Goal: Contribute content: Contribute content

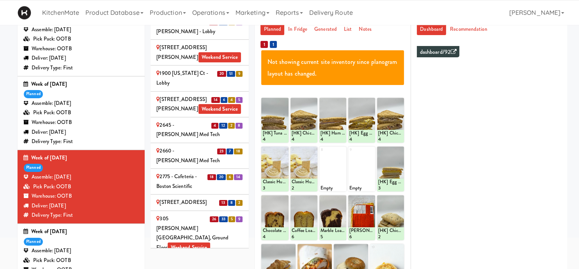
scroll to position [1367, 0]
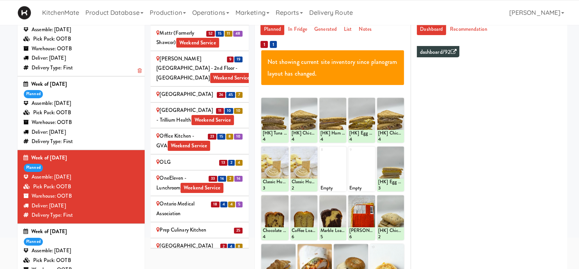
click at [94, 63] on div "Deliver: Thursday Aug 21, 2025" at bounding box center [80, 58] width 115 height 10
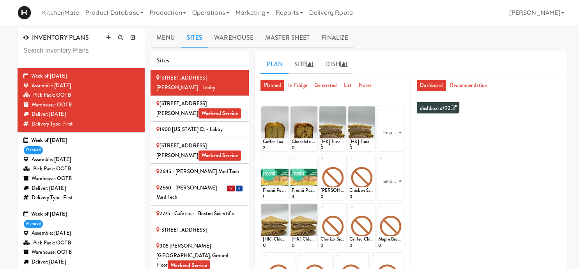
click at [211, 183] on div "2660 - Baylis Med Tech" at bounding box center [199, 192] width 87 height 19
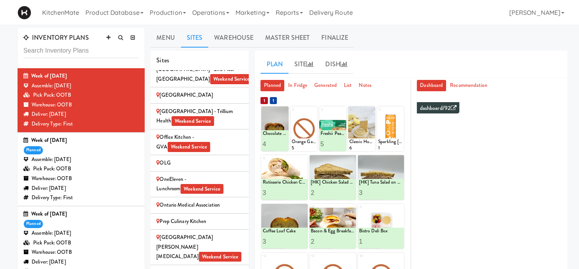
scroll to position [1486, 0]
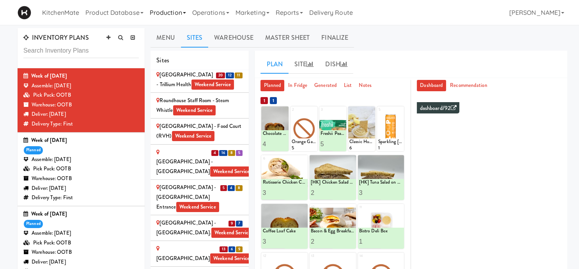
click at [165, 15] on link "Production" at bounding box center [168, 12] width 43 height 25
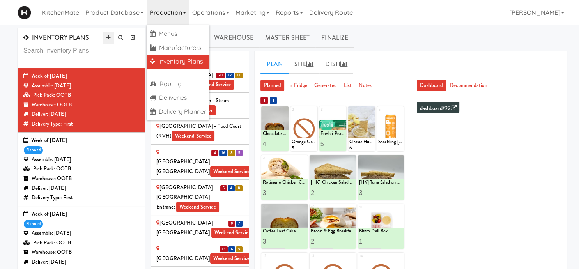
click at [106, 40] on icon at bounding box center [108, 37] width 4 height 5
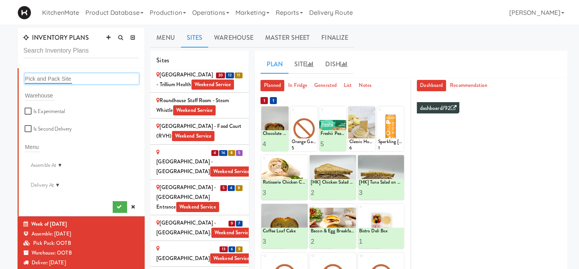
click at [48, 76] on input "text" at bounding box center [48, 79] width 47 height 10
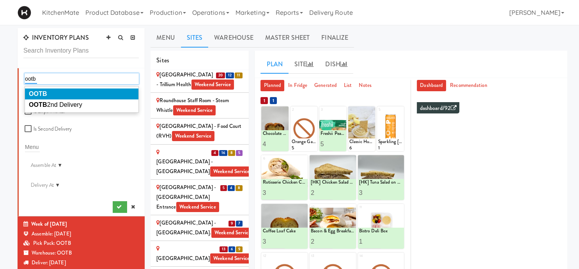
type input "ootb"
click at [79, 93] on li "OOTB" at bounding box center [81, 94] width 113 height 11
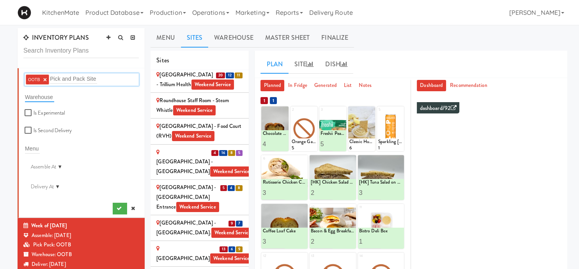
click at [37, 97] on input "text" at bounding box center [39, 97] width 29 height 10
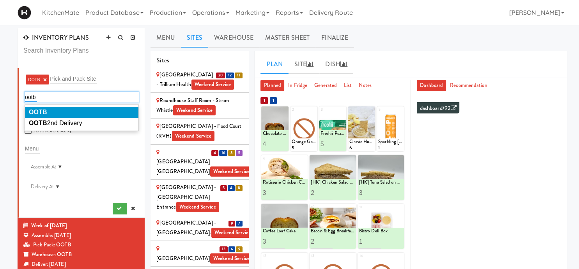
type input "ootb"
click at [64, 113] on li "OOTB" at bounding box center [81, 112] width 113 height 11
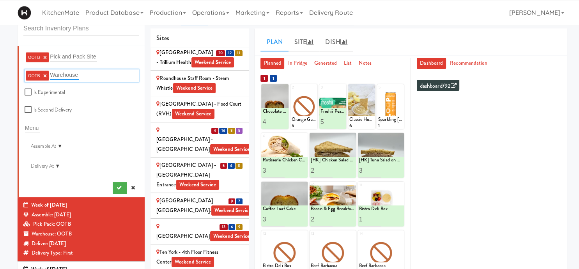
scroll to position [16, 0]
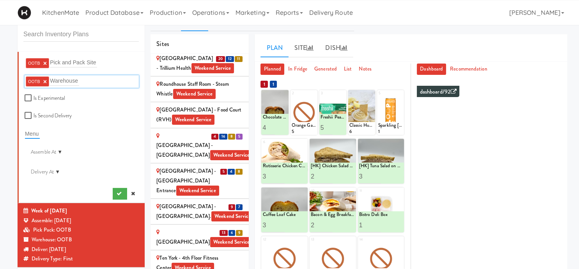
click at [33, 135] on input "text" at bounding box center [32, 134] width 15 height 10
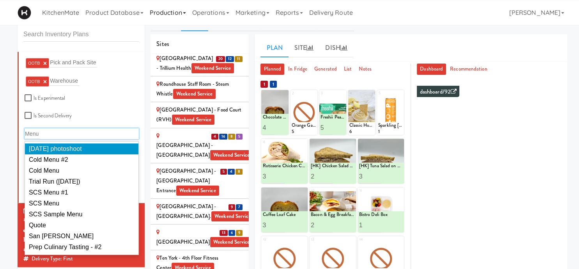
click at [160, 11] on link "Production" at bounding box center [168, 12] width 43 height 25
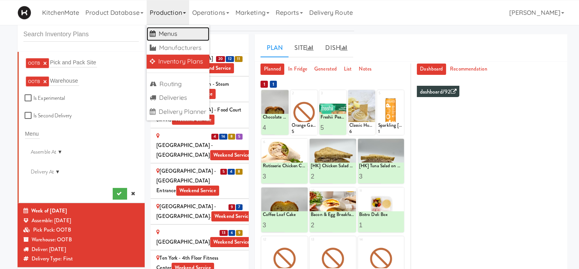
click at [183, 36] on link "Menus" at bounding box center [178, 34] width 63 height 14
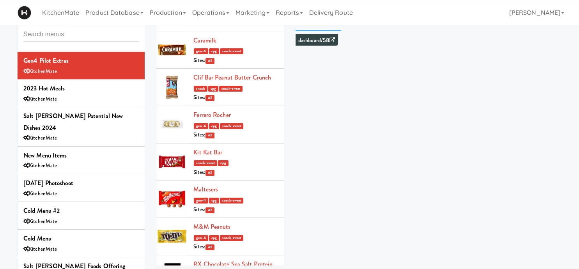
click at [51, 35] on input "text" at bounding box center [80, 34] width 115 height 14
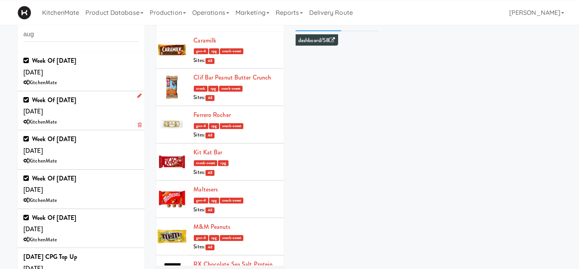
type input "aug"
click at [74, 119] on div "KitchenMate" at bounding box center [80, 122] width 115 height 10
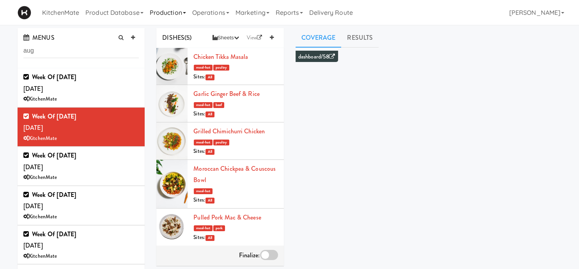
click at [181, 8] on link "Production" at bounding box center [168, 12] width 43 height 25
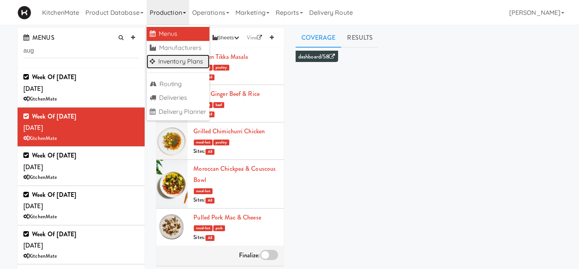
click at [158, 61] on link "Inventory Plans" at bounding box center [178, 62] width 63 height 14
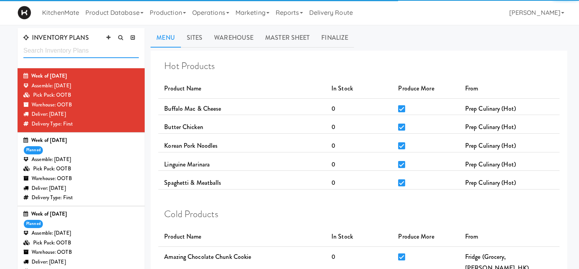
click at [115, 49] on input "text" at bounding box center [80, 51] width 115 height 14
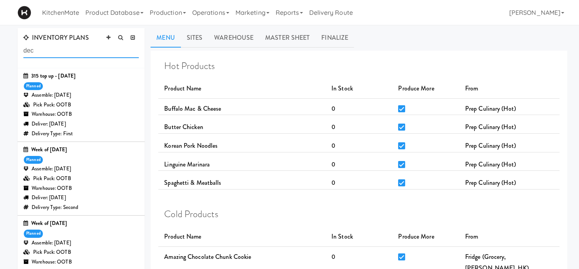
type input "dec"
click at [71, 169] on div "Assemble: Wednesday Dec 18, 2024" at bounding box center [80, 169] width 115 height 10
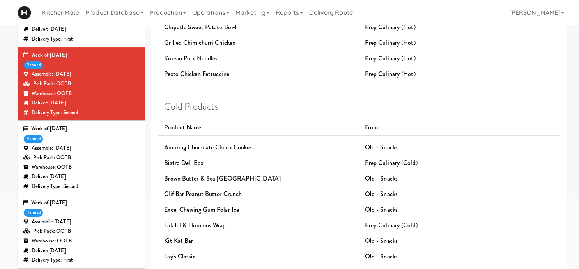
scroll to position [95, 0]
click at [83, 160] on div "Pick Pack: OOTB" at bounding box center [80, 158] width 115 height 10
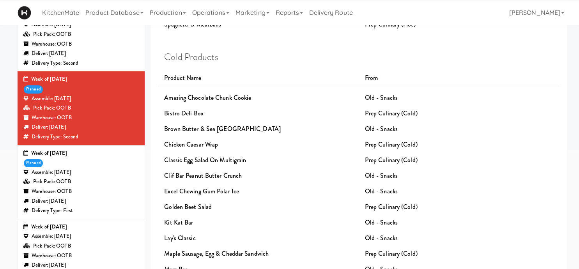
scroll to position [168, 0]
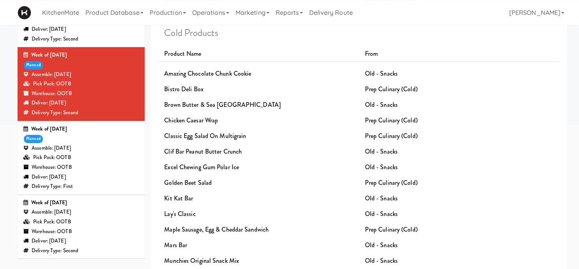
click at [61, 236] on div "Warehouse: OOTB" at bounding box center [80, 232] width 115 height 10
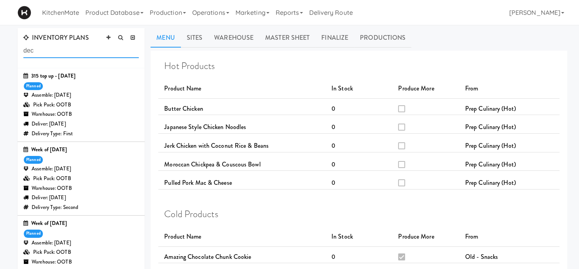
drag, startPoint x: 68, startPoint y: 51, endPoint x: 24, endPoint y: 48, distance: 44.2
click at [24, 48] on input "dec" at bounding box center [80, 51] width 115 height 14
click at [72, 97] on div "Assemble: Wednesday Jan 29, 2025" at bounding box center [80, 95] width 115 height 10
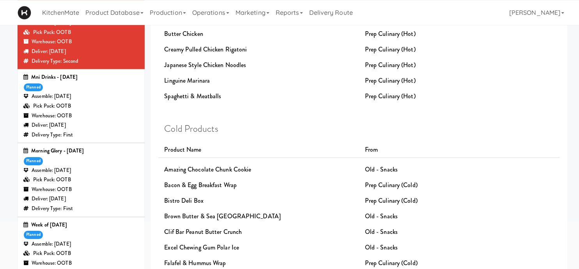
scroll to position [76, 0]
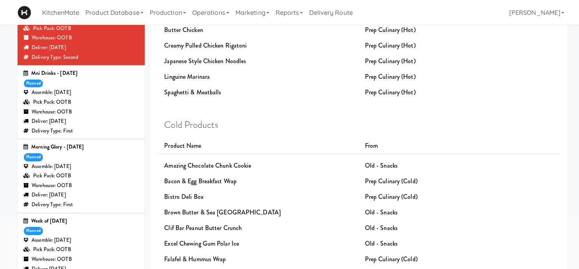
click at [99, 179] on div "Pick Pack: OOTB" at bounding box center [80, 176] width 115 height 10
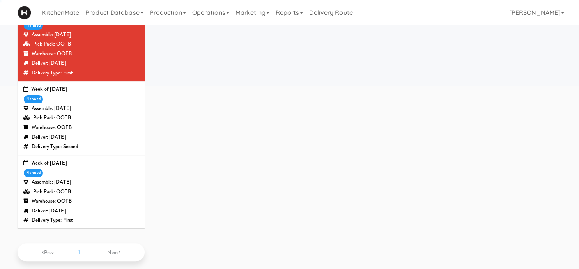
scroll to position [209, 0]
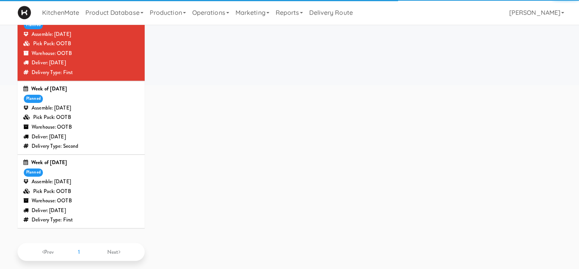
click at [92, 112] on div "Assemble: Wednesday Jan 22, 2025" at bounding box center [80, 108] width 115 height 10
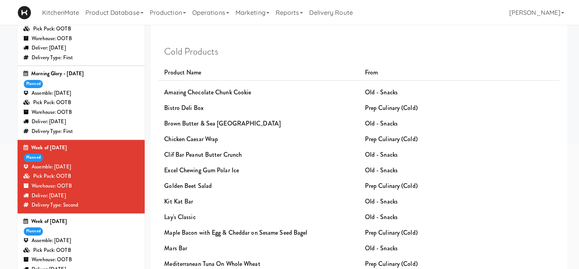
scroll to position [150, 0]
click at [62, 254] on div "Pick Pack: OOTB" at bounding box center [80, 250] width 115 height 10
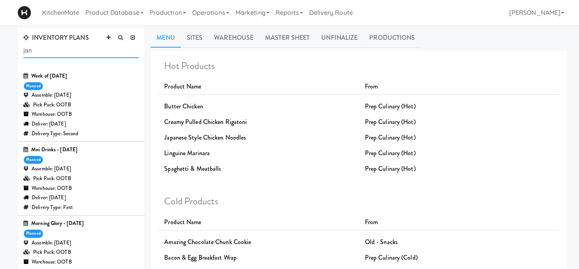
drag, startPoint x: 61, startPoint y: 49, endPoint x: -20, endPoint y: 50, distance: 81.1
click at [23, 50] on input "jan" at bounding box center [80, 51] width 115 height 14
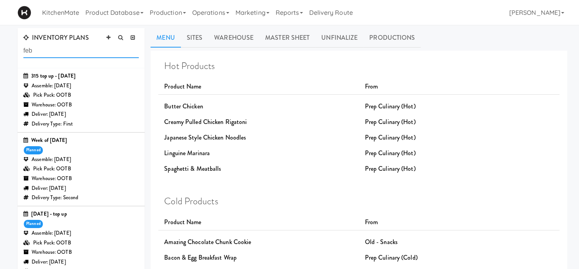
type input "feb"
click at [64, 155] on div "Week of February 24th, 2025 planned Assemble: Wednesday Feb 26, 2025 Pick Pack:…" at bounding box center [80, 169] width 115 height 67
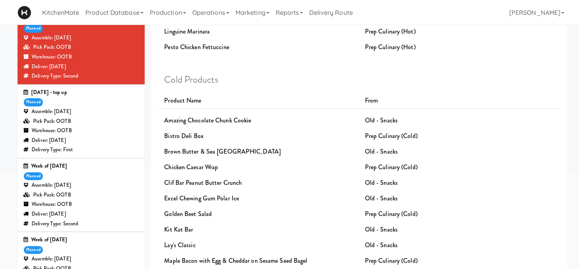
scroll to position [123, 0]
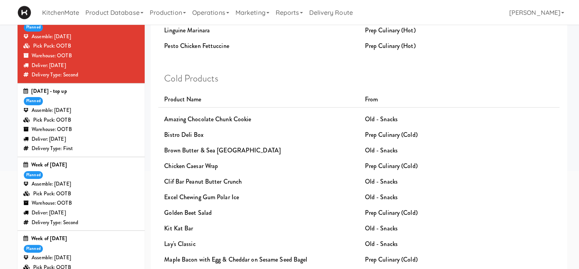
click at [79, 179] on div "Week of February 17th, 2025 planned Assemble: Wednesday Feb 19, 2025 Pick Pack:…" at bounding box center [80, 193] width 115 height 67
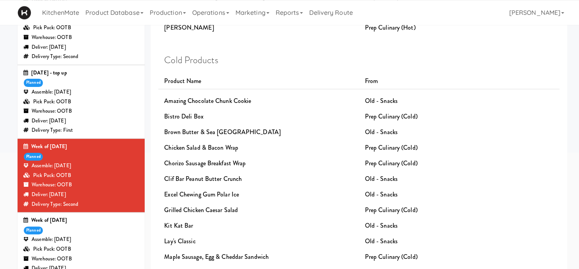
scroll to position [154, 0]
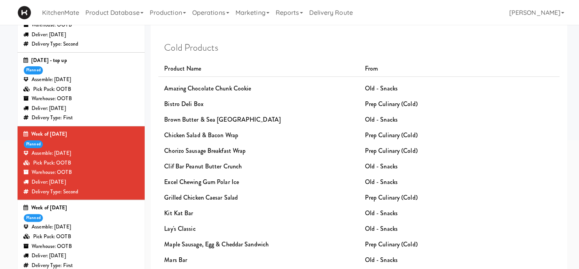
click at [63, 219] on div "Week of February 24th, 2025 planned Assemble: Sunday Feb 23, 2025 Pick Pack: OO…" at bounding box center [80, 236] width 115 height 67
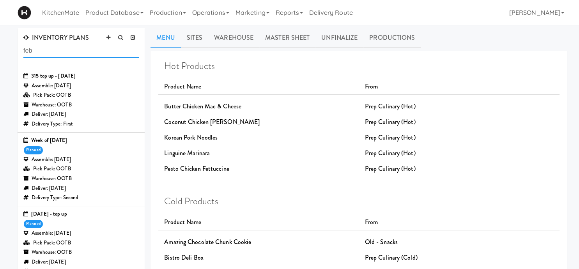
drag, startPoint x: 44, startPoint y: 48, endPoint x: -20, endPoint y: 49, distance: 64.4
click at [23, 49] on input "feb" at bounding box center [80, 51] width 115 height 14
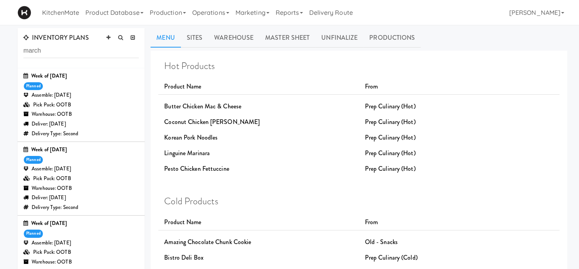
click at [59, 90] on div "Week of March 31st, 2025 planned Assemble: Wednesday Apr 02, 2025 Pick Pack: OO…" at bounding box center [80, 104] width 115 height 67
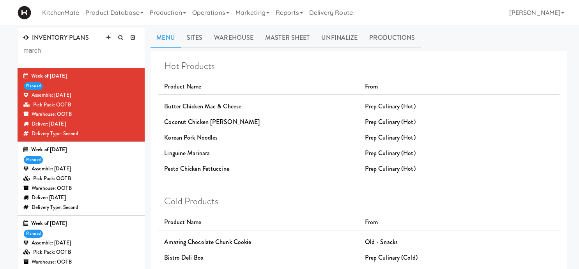
click at [67, 178] on div "Pick Pack: OOTB" at bounding box center [80, 179] width 115 height 10
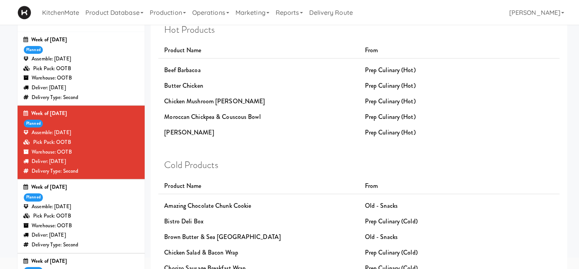
scroll to position [37, 0]
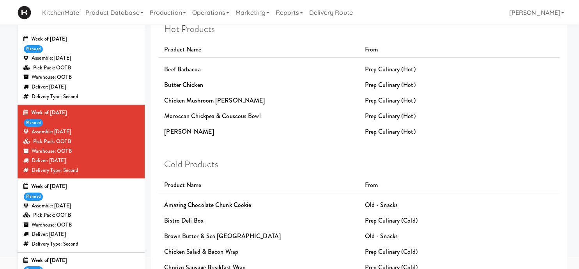
click at [66, 216] on div "Pick Pack: OOTB" at bounding box center [80, 216] width 115 height 10
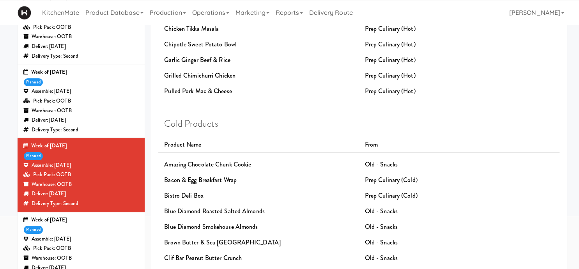
scroll to position [79, 0]
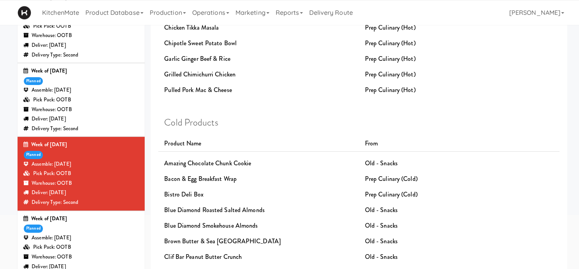
click at [125, 147] on div "Week of March 17th, 2025" at bounding box center [80, 145] width 115 height 10
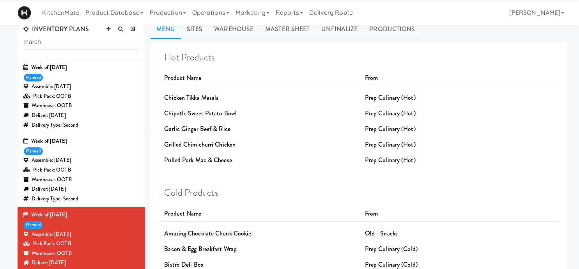
scroll to position [0, 0]
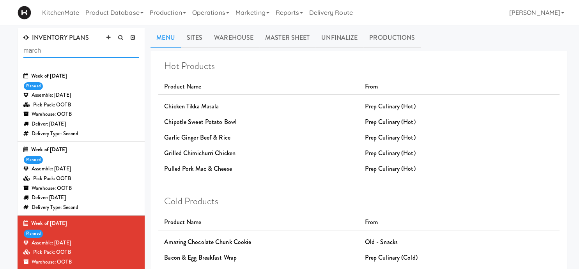
click at [56, 46] on input "march" at bounding box center [80, 51] width 115 height 14
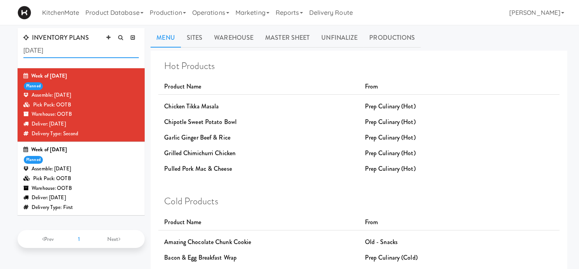
type input "march 17"
click at [100, 185] on div "Warehouse: OOTB" at bounding box center [80, 189] width 115 height 10
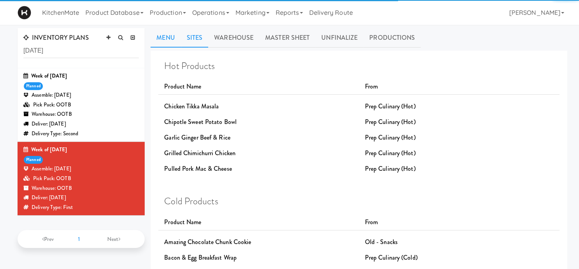
click at [191, 39] on link "Sites" at bounding box center [195, 38] width 28 height 20
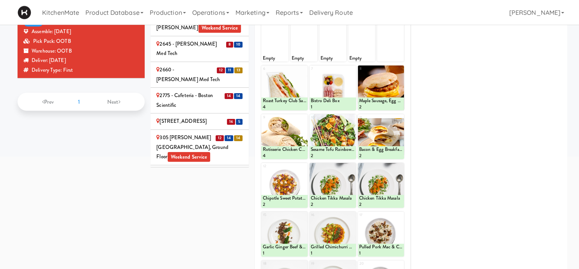
scroll to position [7, 0]
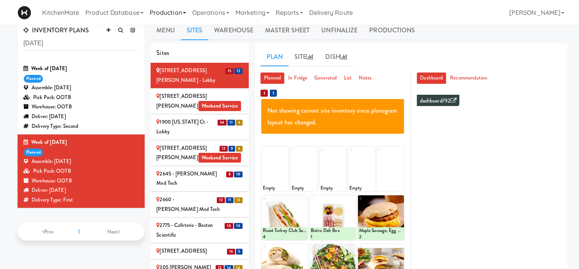
click at [168, 16] on link "Production" at bounding box center [168, 12] width 43 height 25
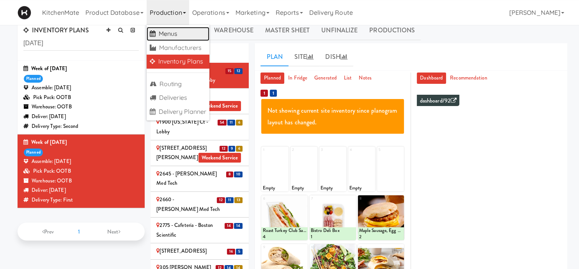
click at [168, 33] on link "Menus" at bounding box center [178, 34] width 63 height 14
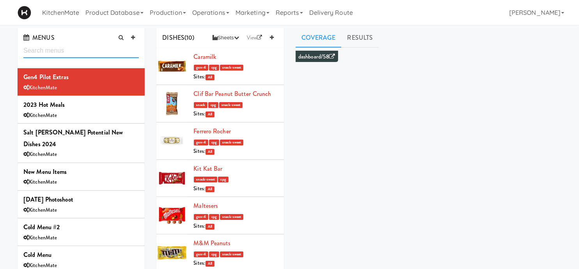
click at [113, 49] on input "text" at bounding box center [80, 51] width 115 height 14
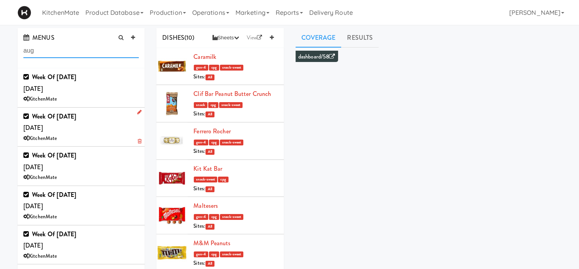
type input "aug"
click at [76, 121] on b "Week of [DATE]" at bounding box center [54, 116] width 44 height 9
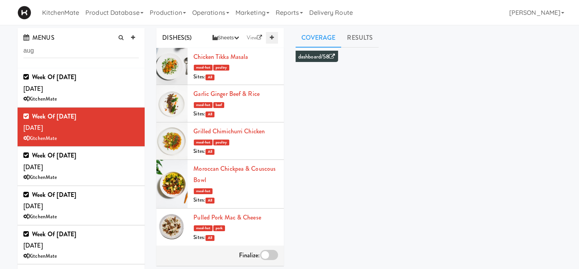
click at [273, 41] on link at bounding box center [272, 38] width 12 height 12
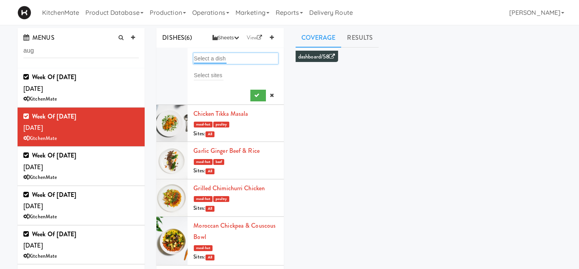
click at [213, 58] on input "text" at bounding box center [210, 58] width 33 height 10
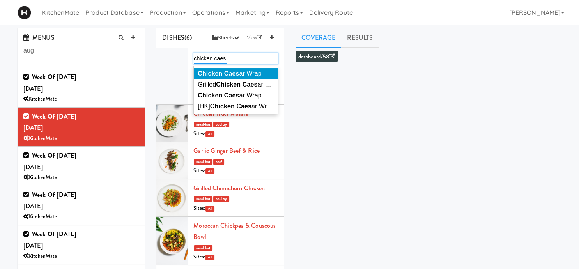
type input "chicken caesa"
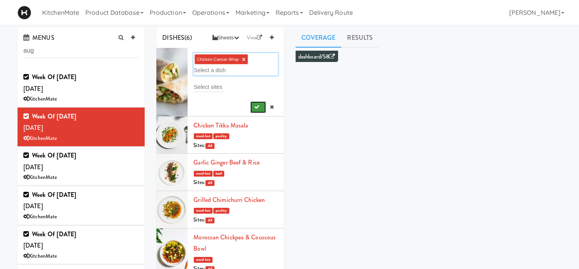
click at [259, 107] on icon "submit" at bounding box center [256, 107] width 5 height 5
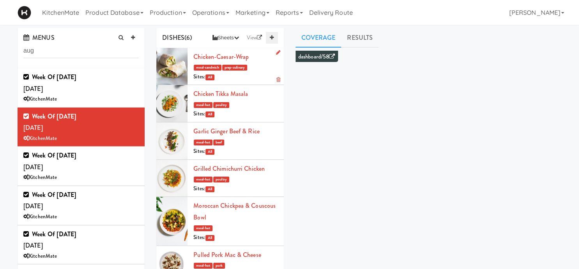
click at [271, 39] on icon at bounding box center [272, 37] width 4 height 5
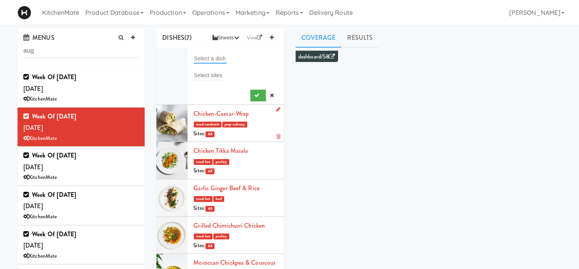
click at [226, 59] on input "text" at bounding box center [210, 58] width 33 height 10
type input "maple"
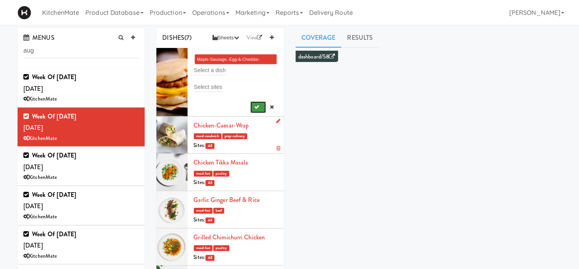
click at [263, 107] on button "submit" at bounding box center [258, 107] width 16 height 12
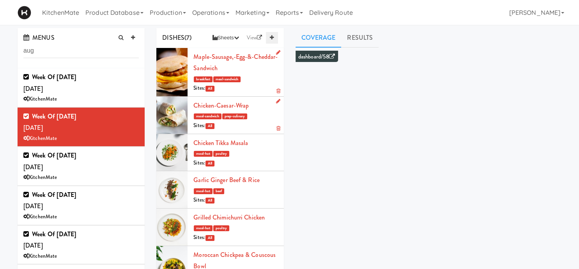
click at [271, 37] on icon at bounding box center [272, 37] width 4 height 5
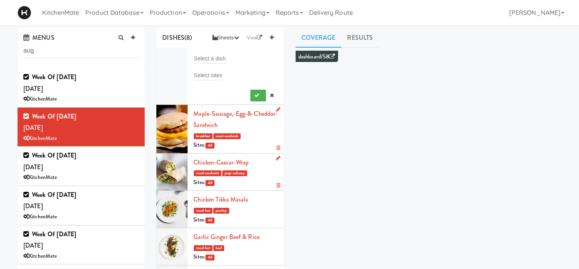
click at [223, 52] on li "Select a dish Select sites" at bounding box center [219, 76] width 127 height 57
click at [221, 54] on input "text" at bounding box center [210, 58] width 33 height 10
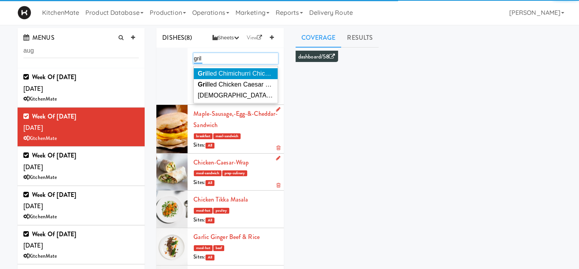
type input "grill"
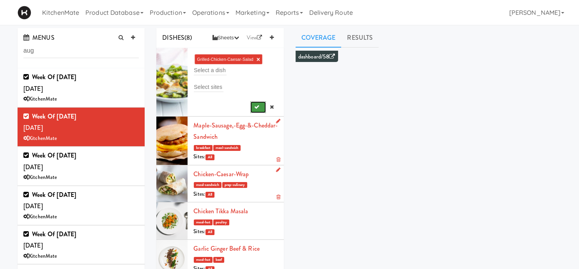
click at [259, 110] on button "submit" at bounding box center [258, 107] width 16 height 12
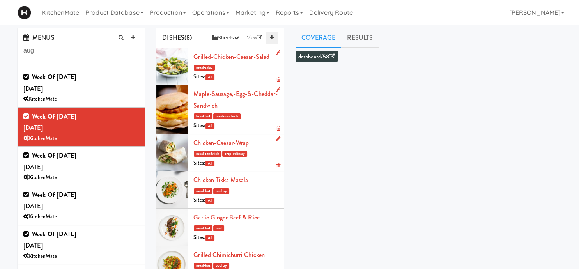
click at [269, 37] on link at bounding box center [272, 38] width 12 height 12
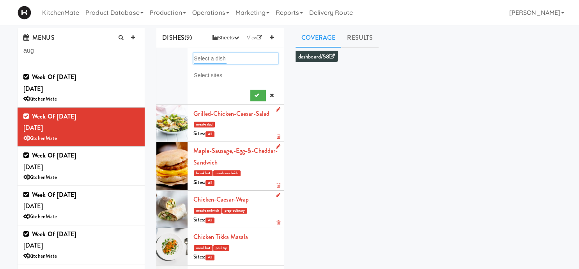
click at [223, 54] on input "text" at bounding box center [210, 58] width 33 height 10
type input "bis"
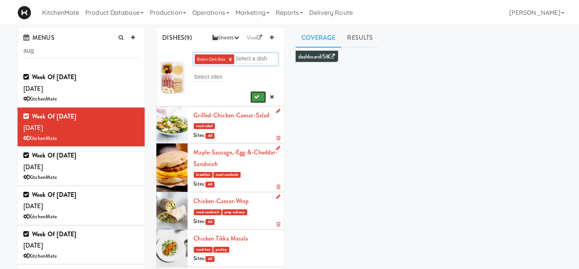
click at [255, 96] on icon "submit" at bounding box center [256, 96] width 5 height 5
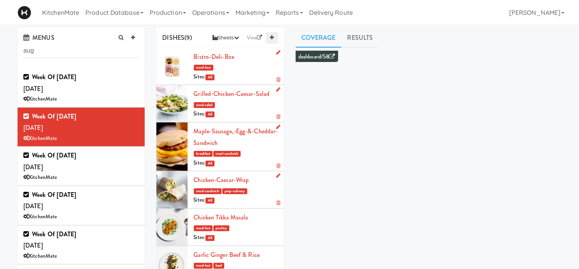
click at [271, 37] on icon at bounding box center [272, 37] width 4 height 5
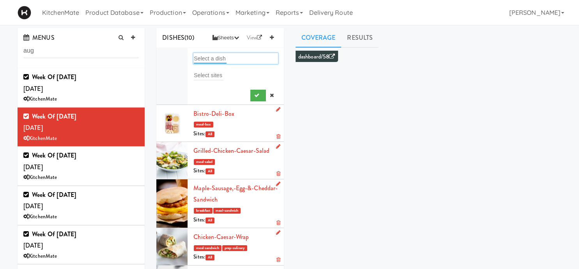
click at [222, 55] on input "text" at bounding box center [210, 58] width 33 height 10
type input "south"
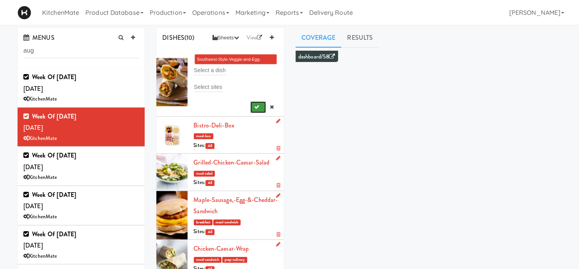
click at [260, 110] on button "submit" at bounding box center [258, 107] width 16 height 12
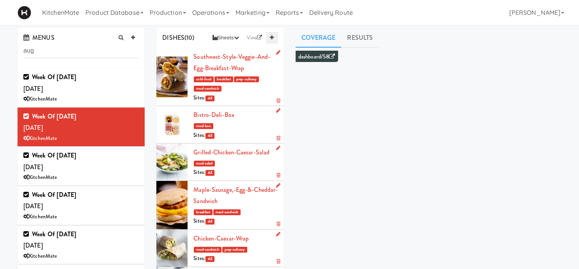
click at [271, 37] on icon at bounding box center [272, 37] width 4 height 5
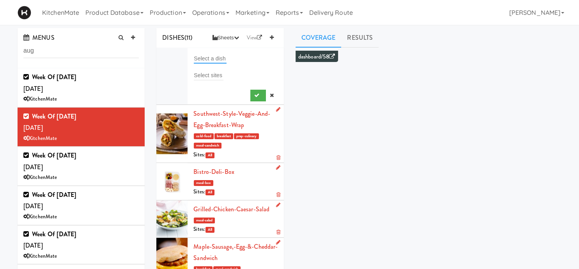
click at [222, 57] on input "text" at bounding box center [210, 58] width 33 height 10
type input "act"
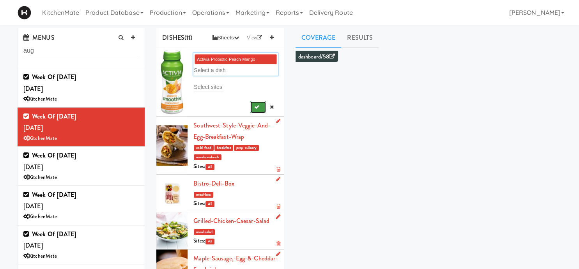
click at [256, 109] on icon "submit" at bounding box center [256, 107] width 5 height 5
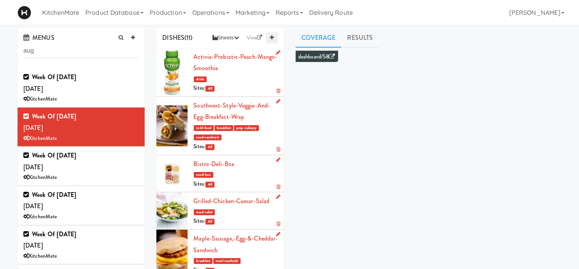
click at [271, 39] on icon at bounding box center [272, 37] width 4 height 5
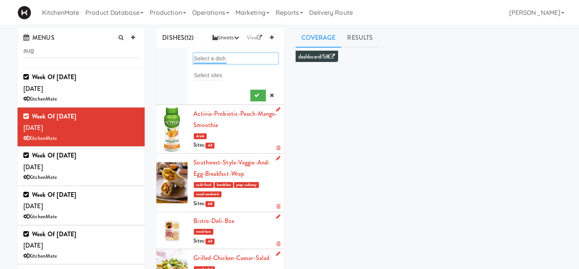
click at [213, 62] on input "text" at bounding box center [210, 58] width 33 height 10
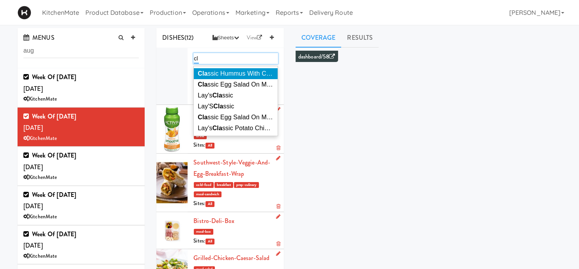
type input "c"
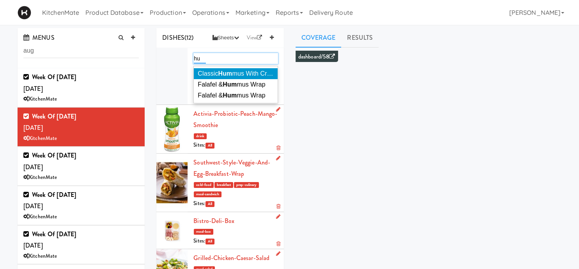
type input "h"
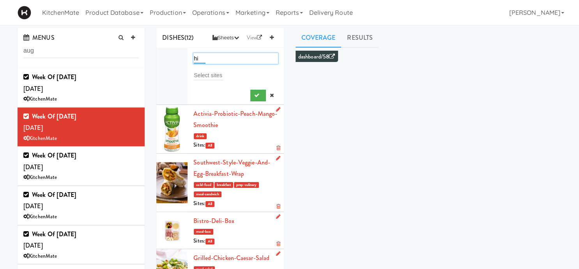
type input "h"
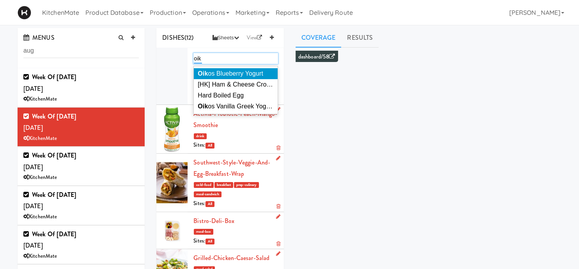
type input "oiko"
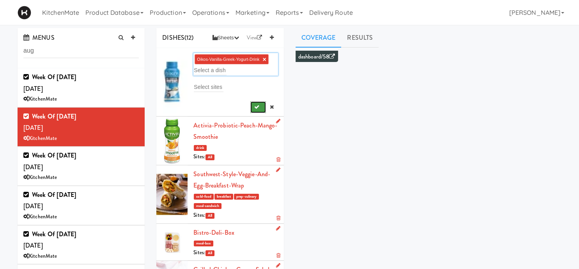
click at [255, 108] on icon "submit" at bounding box center [256, 107] width 5 height 5
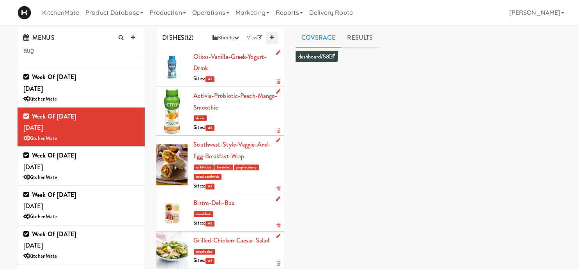
click at [275, 35] on link at bounding box center [272, 38] width 12 height 12
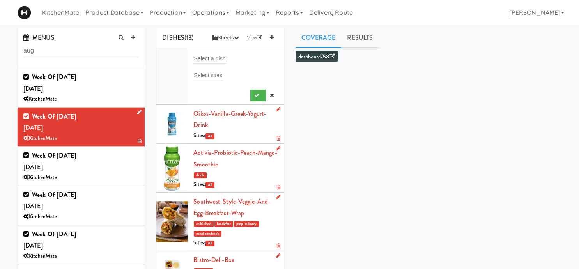
click at [138, 115] on icon at bounding box center [139, 112] width 4 height 5
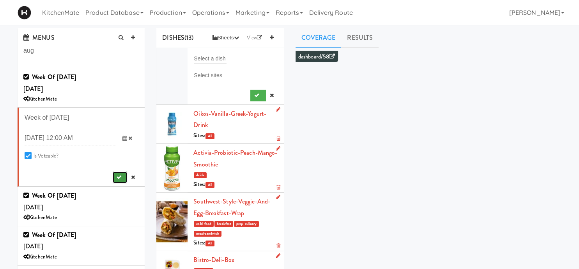
click at [118, 177] on icon "submit" at bounding box center [119, 177] width 5 height 5
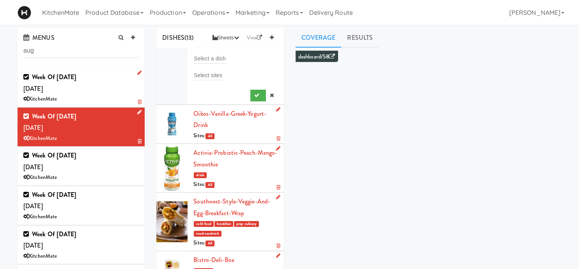
click at [139, 73] on icon at bounding box center [139, 72] width 4 height 5
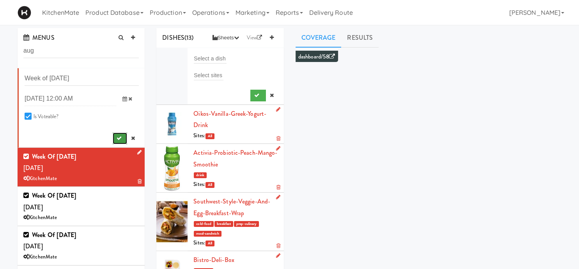
click at [117, 141] on icon "submit" at bounding box center [119, 138] width 5 height 5
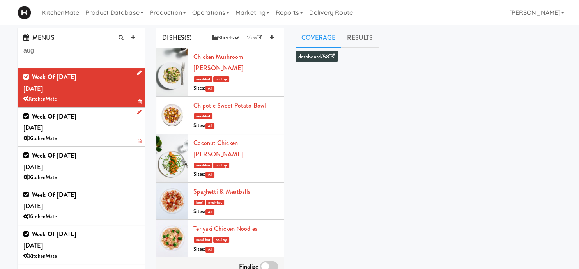
click at [99, 126] on div "Week of August 24th, 2025 Saturday, Aug 23 KitchenMate" at bounding box center [80, 127] width 115 height 33
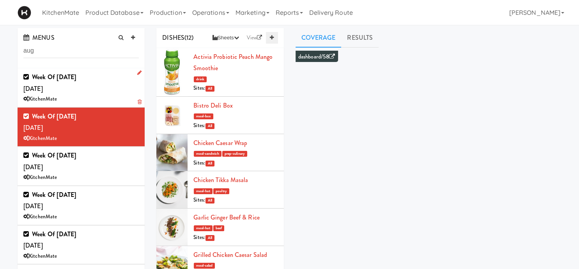
click at [273, 37] on icon at bounding box center [272, 37] width 4 height 5
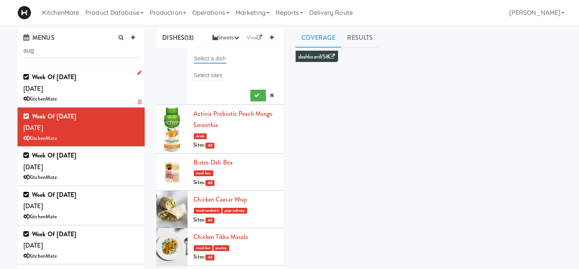
click at [211, 57] on input "text" at bounding box center [210, 58] width 33 height 10
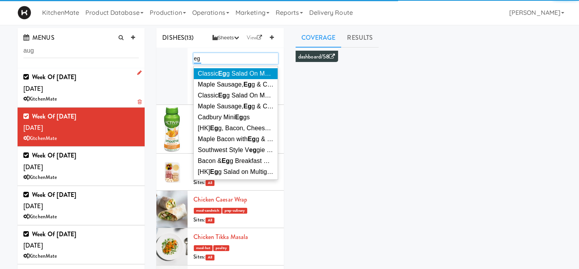
type input "e"
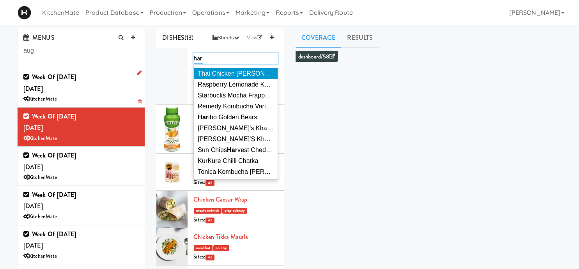
type input "hard"
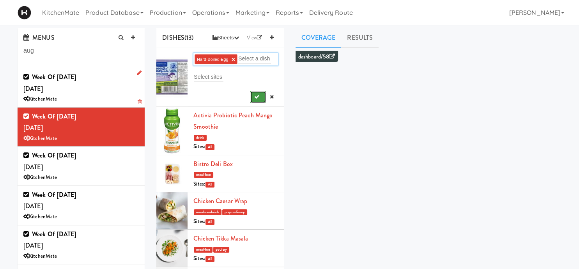
click at [257, 98] on icon "submit" at bounding box center [256, 96] width 5 height 5
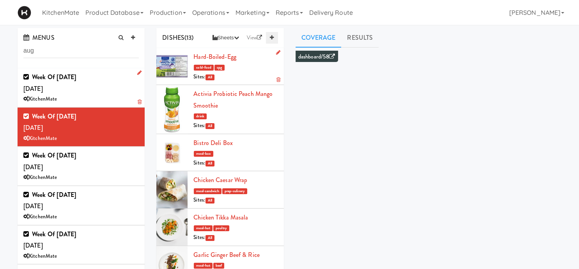
click at [271, 35] on icon at bounding box center [272, 37] width 4 height 5
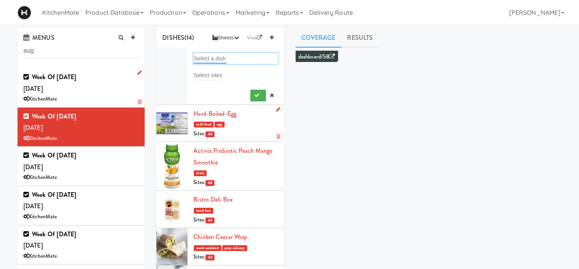
click at [207, 57] on input "text" at bounding box center [210, 58] width 33 height 10
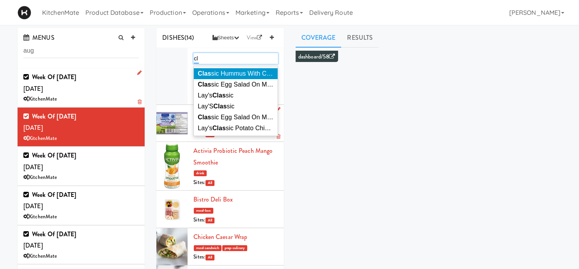
type input "c"
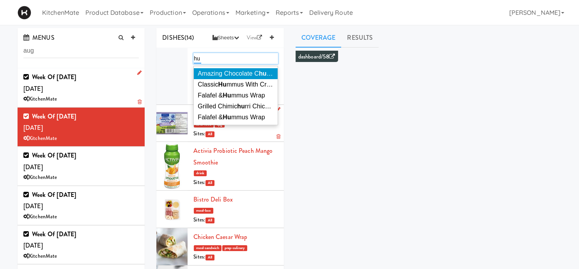
type input "h"
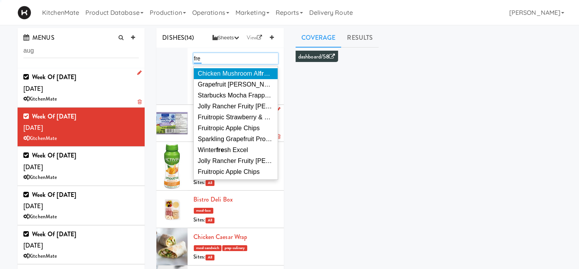
type input "fres"
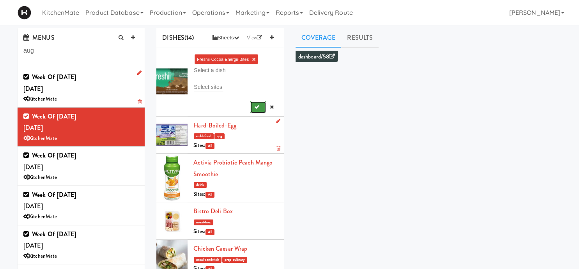
click at [258, 104] on button "submit" at bounding box center [258, 107] width 16 height 12
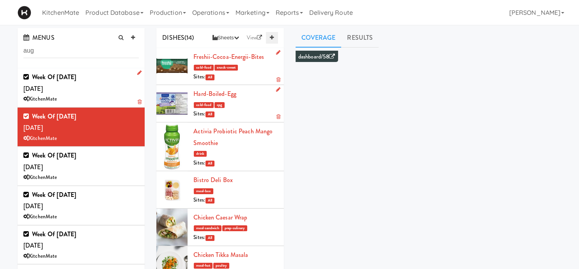
click at [271, 36] on icon at bounding box center [272, 37] width 4 height 5
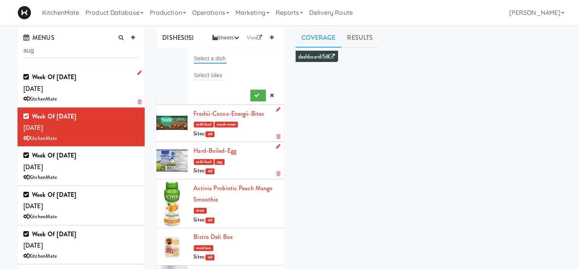
click at [204, 54] on input "text" at bounding box center [210, 58] width 33 height 10
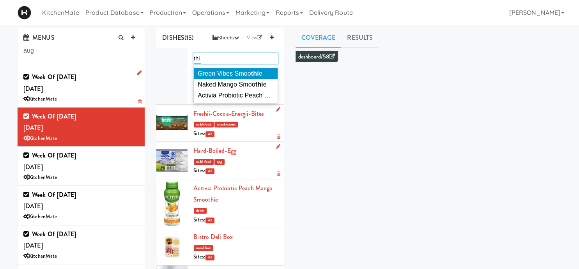
type input "thir"
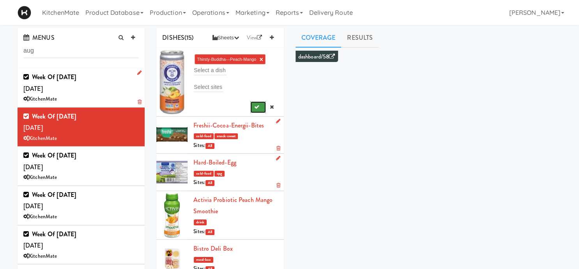
click at [255, 103] on button "submit" at bounding box center [258, 107] width 16 height 12
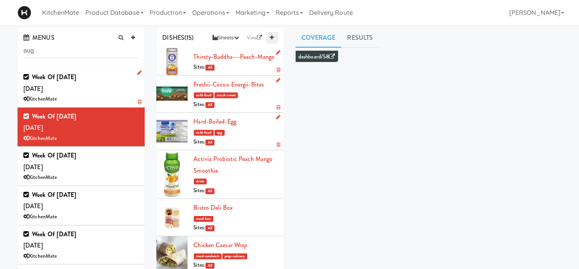
click at [269, 38] on link at bounding box center [272, 38] width 12 height 12
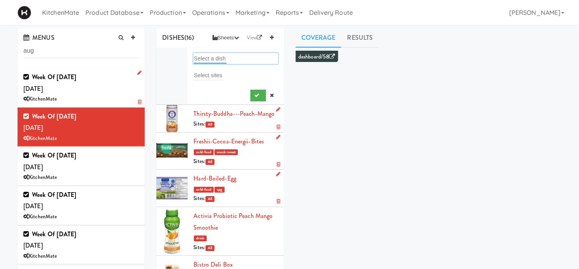
click at [215, 54] on input "text" at bounding box center [210, 58] width 33 height 10
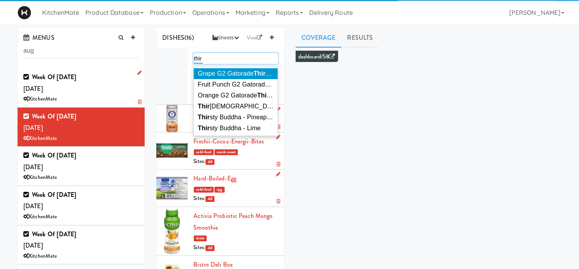
type input "thirs"
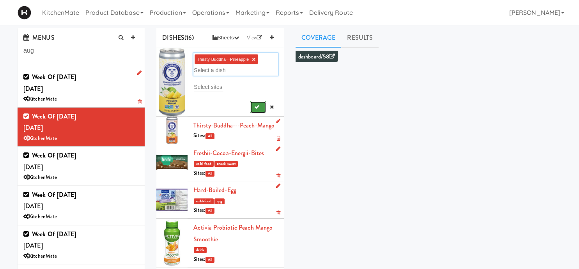
click at [259, 108] on icon "submit" at bounding box center [256, 107] width 5 height 5
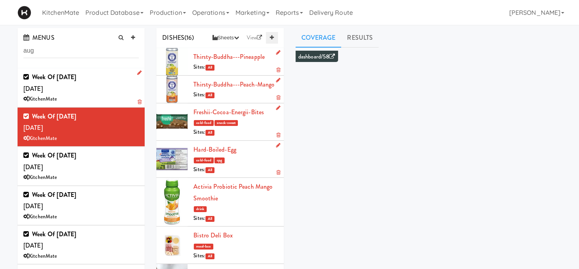
click at [274, 37] on icon at bounding box center [272, 37] width 4 height 5
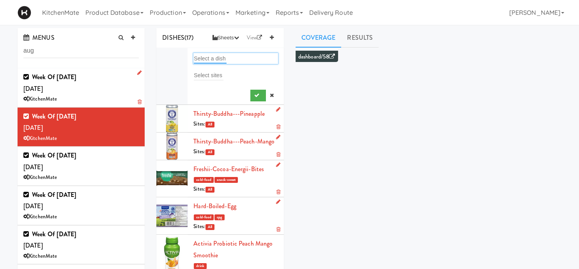
click at [202, 59] on input "text" at bounding box center [210, 58] width 33 height 10
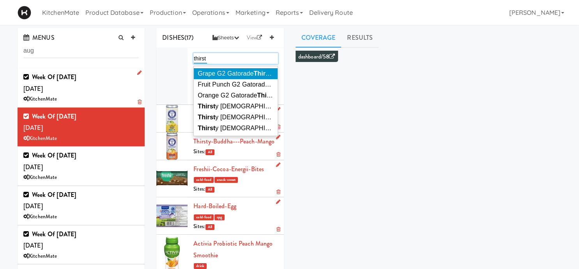
type input "thirsty"
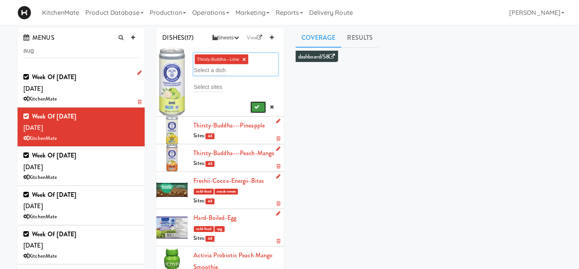
click at [255, 107] on icon "submit" at bounding box center [256, 107] width 5 height 5
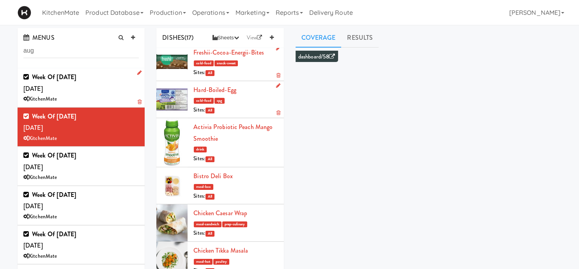
scroll to position [87, 0]
click at [272, 35] on link at bounding box center [272, 38] width 12 height 12
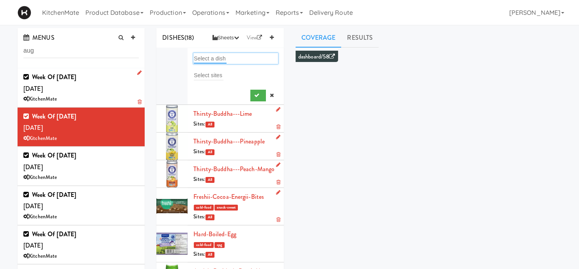
click at [207, 58] on input "text" at bounding box center [210, 58] width 33 height 10
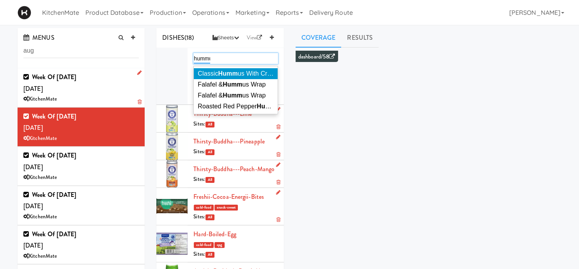
type input "hummus"
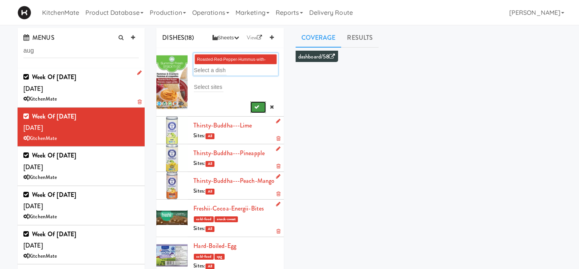
click at [260, 110] on button "submit" at bounding box center [258, 107] width 16 height 12
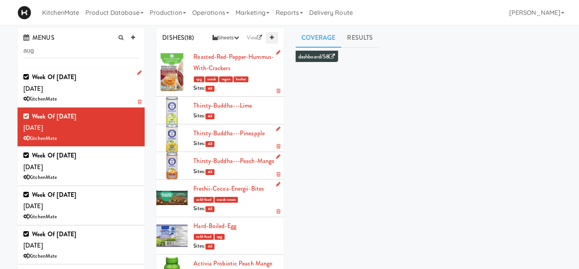
click at [270, 38] on icon at bounding box center [272, 37] width 4 height 5
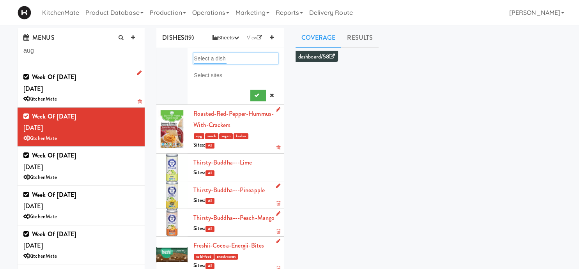
click at [211, 55] on input "text" at bounding box center [210, 58] width 33 height 10
type input "zesty"
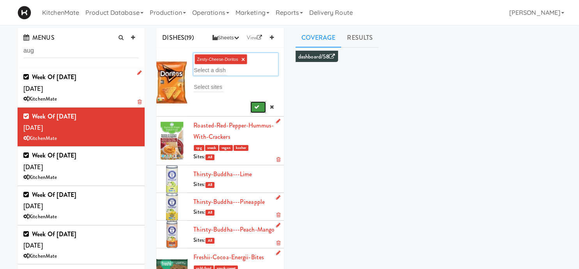
click at [262, 112] on button "submit" at bounding box center [258, 107] width 16 height 12
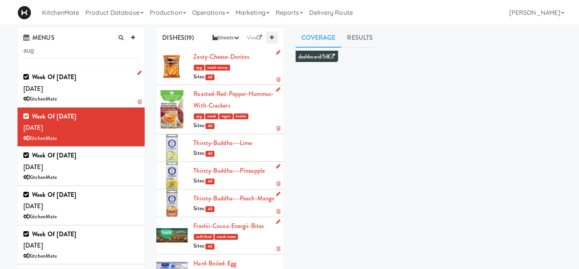
click at [271, 41] on link at bounding box center [272, 38] width 12 height 12
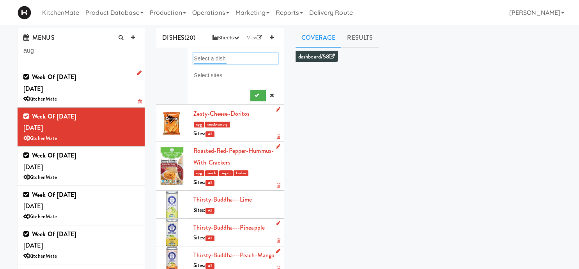
click at [210, 59] on input "text" at bounding box center [210, 58] width 33 height 10
type input "win"
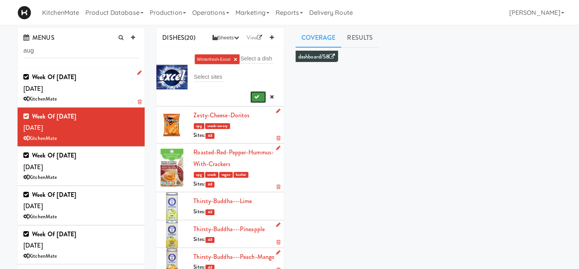
click at [263, 93] on button "submit" at bounding box center [258, 97] width 16 height 12
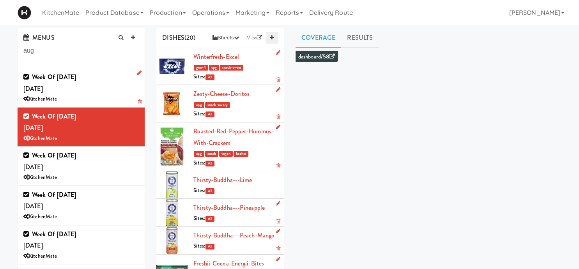
click at [272, 38] on icon at bounding box center [272, 37] width 4 height 5
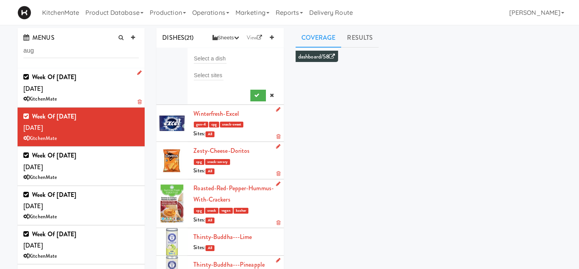
click at [213, 52] on li "Select a dish Select sites" at bounding box center [219, 76] width 127 height 57
click at [215, 57] on input "text" at bounding box center [210, 58] width 33 height 10
type input "twix"
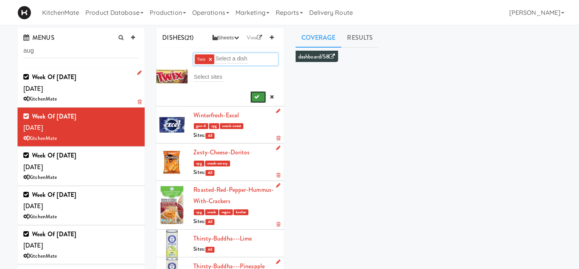
click at [257, 102] on button "submit" at bounding box center [258, 97] width 16 height 12
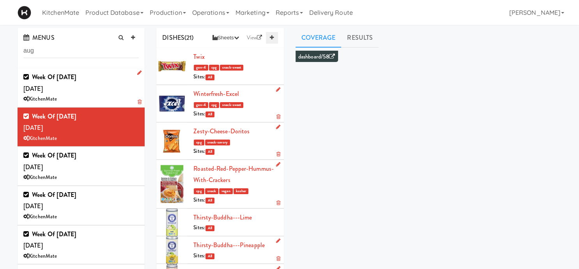
click at [271, 36] on icon at bounding box center [272, 37] width 4 height 5
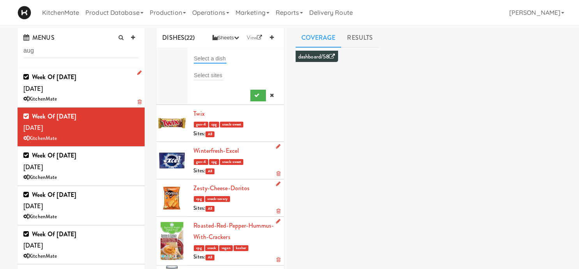
click at [205, 57] on input "text" at bounding box center [210, 58] width 33 height 10
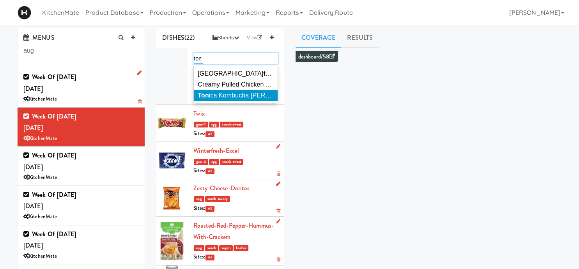
type input "ton"
click at [210, 96] on span "Ton ica Kombucha Berry Bounce" at bounding box center [262, 95] width 128 height 7
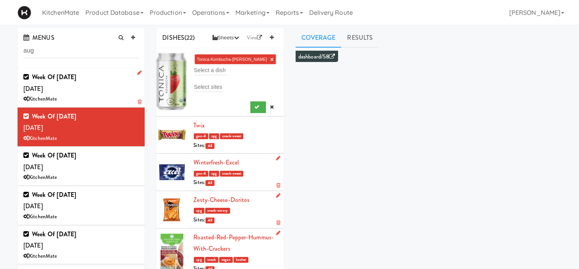
click at [246, 104] on div at bounding box center [235, 105] width 84 height 15
click at [257, 103] on button "submit" at bounding box center [258, 107] width 16 height 12
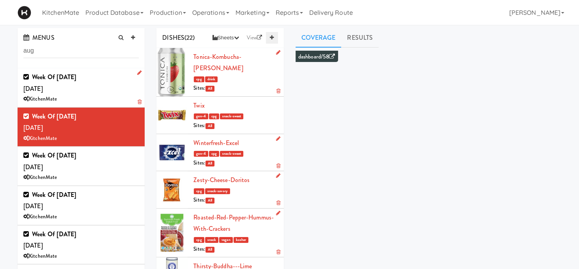
click at [270, 36] on link at bounding box center [272, 38] width 12 height 12
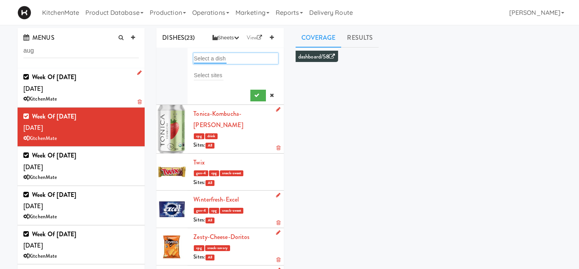
click at [202, 58] on input "text" at bounding box center [210, 58] width 33 height 10
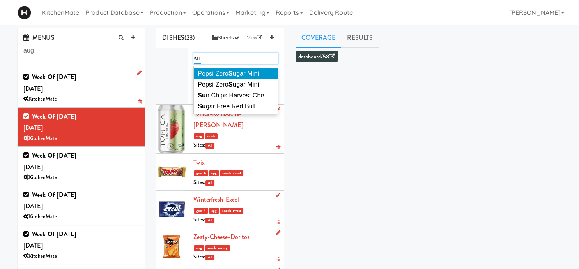
type input "sun"
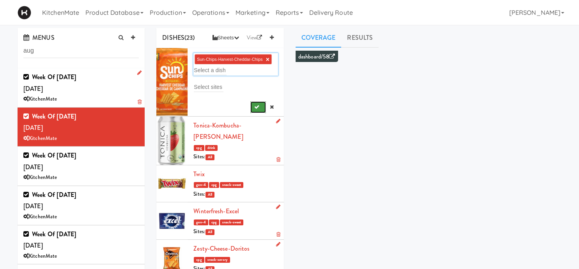
click at [258, 112] on button "submit" at bounding box center [258, 107] width 16 height 12
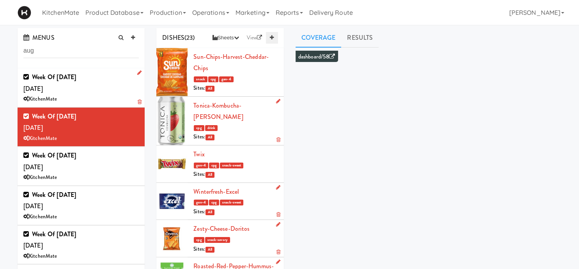
click at [275, 36] on link at bounding box center [272, 38] width 12 height 12
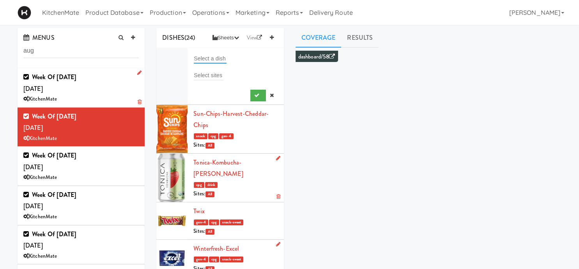
click at [219, 60] on input "text" at bounding box center [210, 58] width 33 height 10
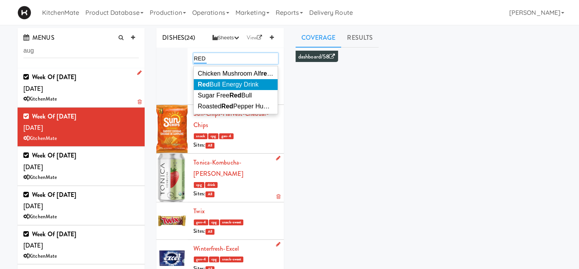
type input "RED"
click at [223, 87] on span "Red Bull Energy Drink" at bounding box center [228, 84] width 61 height 7
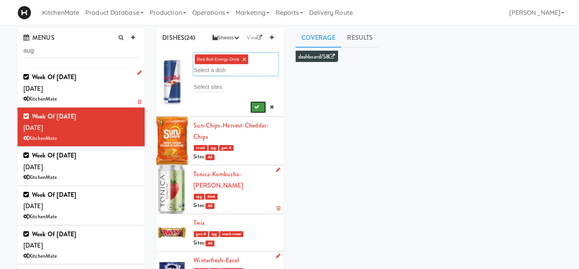
click at [253, 107] on button "submit" at bounding box center [258, 107] width 16 height 12
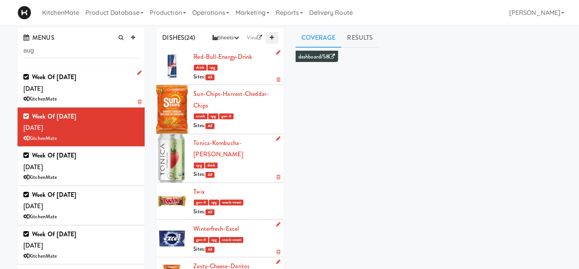
click at [270, 39] on icon at bounding box center [272, 37] width 4 height 5
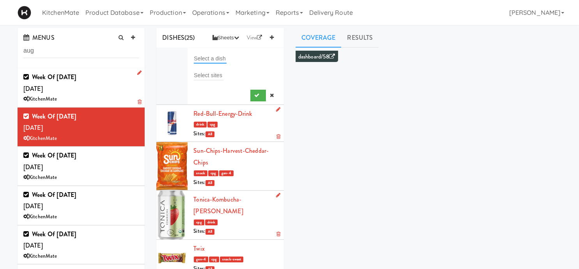
click at [222, 55] on input "text" at bounding box center [210, 58] width 33 height 10
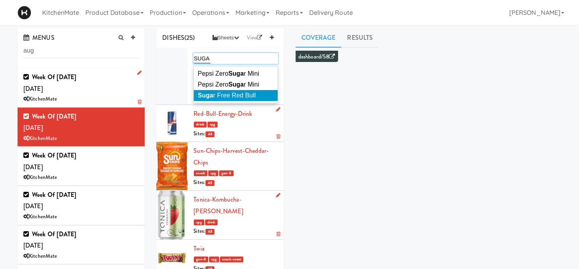
type input "SUGA"
click at [226, 97] on span "Suga r Free Red Bull" at bounding box center [227, 95] width 58 height 7
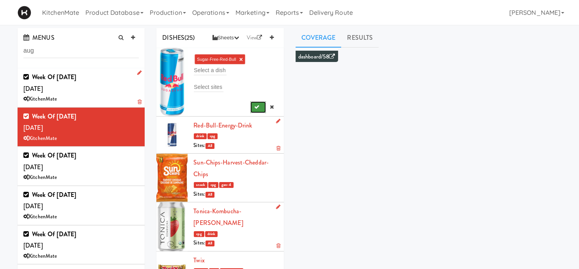
click at [262, 108] on button "submit" at bounding box center [258, 107] width 16 height 12
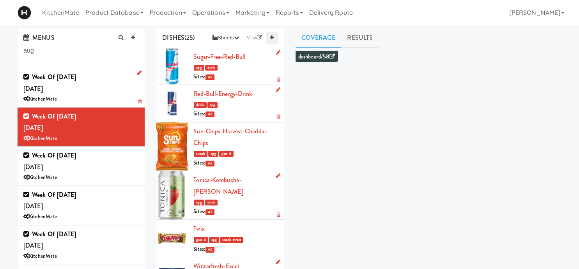
click at [273, 40] on icon at bounding box center [272, 37] width 4 height 5
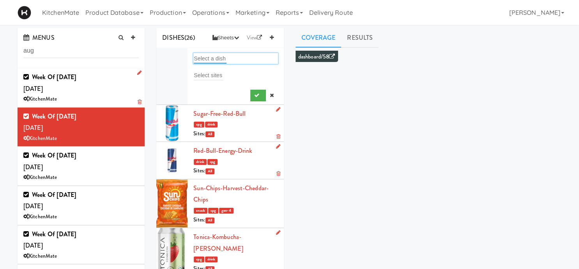
click at [220, 62] on input "text" at bounding box center [210, 58] width 33 height 10
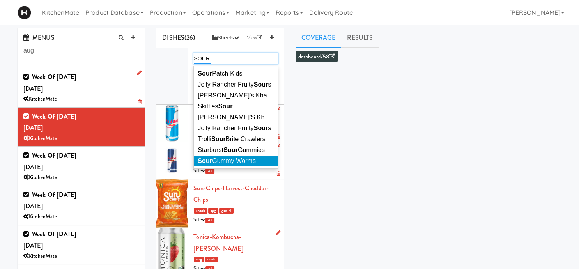
type input "SOUR"
click at [244, 164] on span "Sour Gummy Worms" at bounding box center [227, 161] width 58 height 7
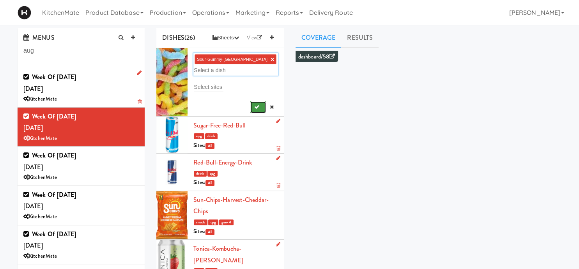
click at [252, 105] on button "submit" at bounding box center [258, 107] width 16 height 12
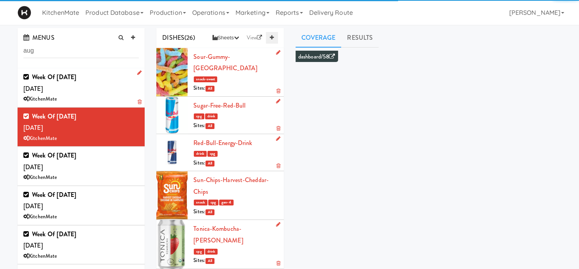
click at [269, 33] on link at bounding box center [272, 38] width 12 height 12
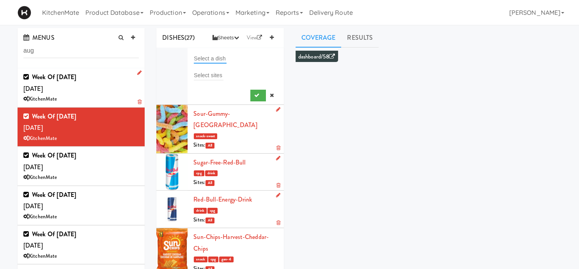
click at [207, 59] on input "text" at bounding box center [210, 58] width 33 height 10
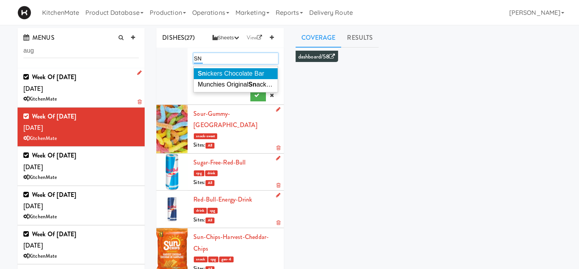
type input "SNI"
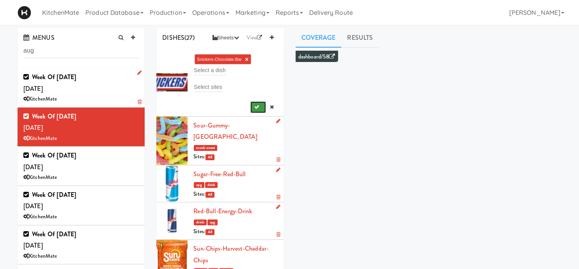
click at [259, 110] on button "submit" at bounding box center [258, 107] width 16 height 12
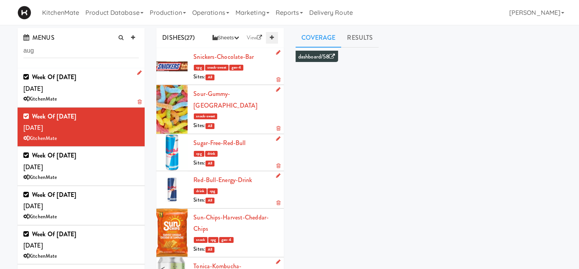
click at [274, 37] on link at bounding box center [272, 38] width 12 height 12
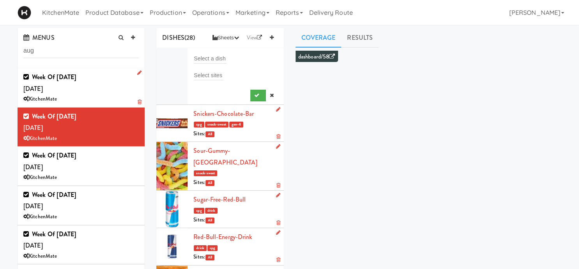
click at [207, 51] on li "Select a dish Select sites" at bounding box center [219, 76] width 127 height 57
click at [204, 57] on input "text" at bounding box center [210, 58] width 33 height 10
type input "SAN"
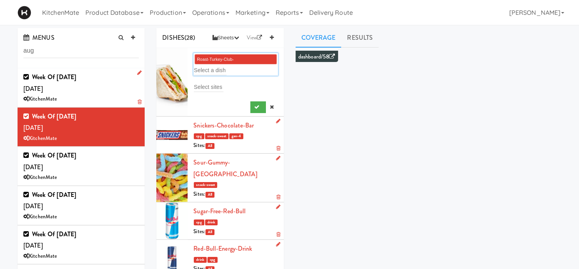
click at [248, 66] on link "×" at bounding box center [246, 69] width 4 height 7
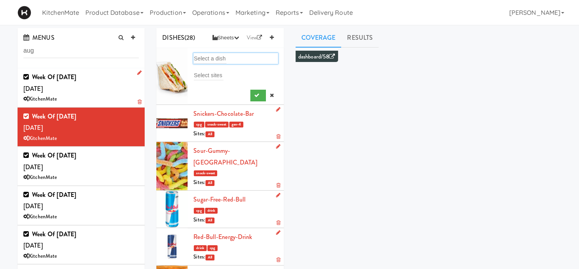
click at [242, 59] on div "Select a dish" at bounding box center [235, 58] width 84 height 11
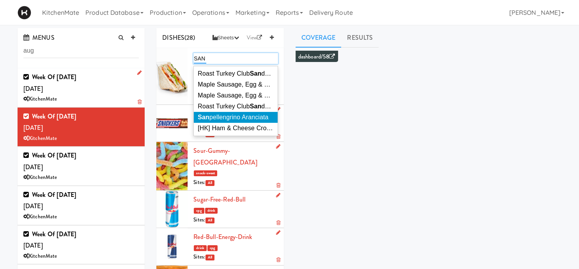
type input "SAN"
click at [243, 115] on span "San pellengrino Aranciata" at bounding box center [233, 117] width 71 height 7
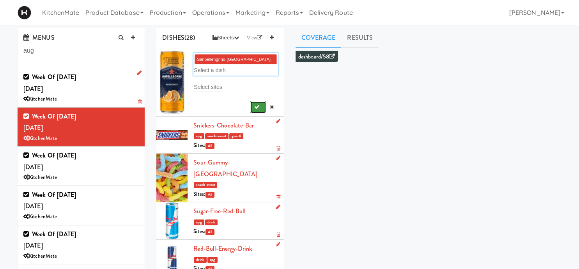
click at [254, 110] on button "submit" at bounding box center [258, 107] width 16 height 12
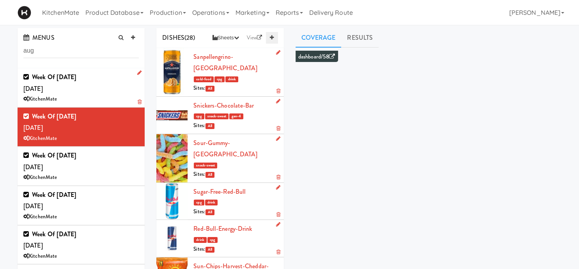
click at [269, 40] on link at bounding box center [272, 38] width 12 height 12
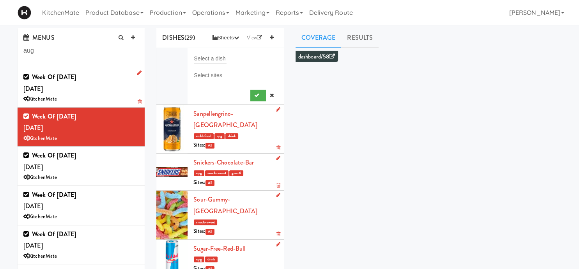
click at [214, 52] on li "Select a dish Select sites" at bounding box center [219, 76] width 127 height 57
click at [215, 59] on input "text" at bounding box center [210, 58] width 33 height 10
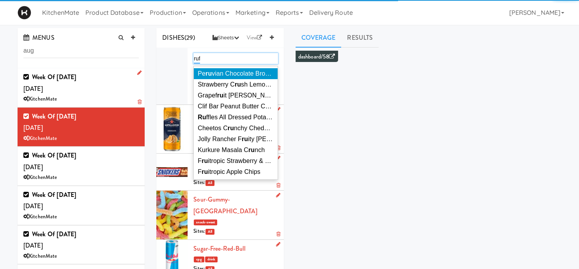
type input "ruff"
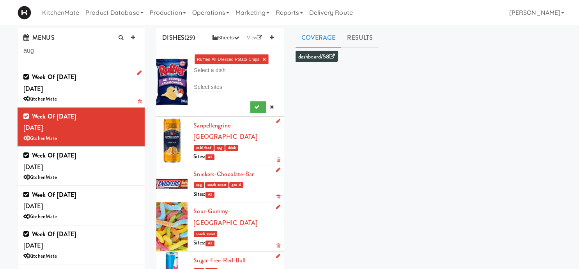
click at [255, 101] on div at bounding box center [235, 105] width 84 height 15
click at [253, 106] on button "submit" at bounding box center [258, 107] width 16 height 12
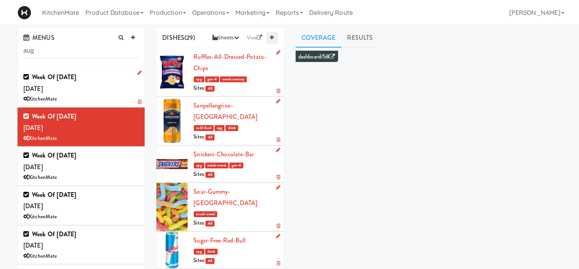
click at [271, 39] on icon at bounding box center [272, 37] width 4 height 5
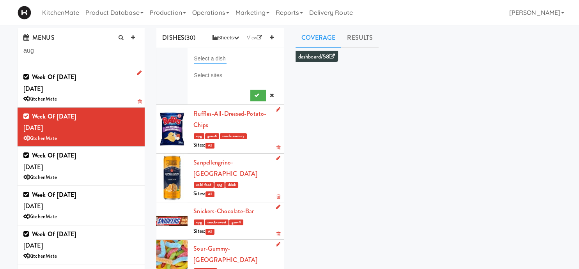
click at [216, 59] on input "text" at bounding box center [210, 58] width 33 height 10
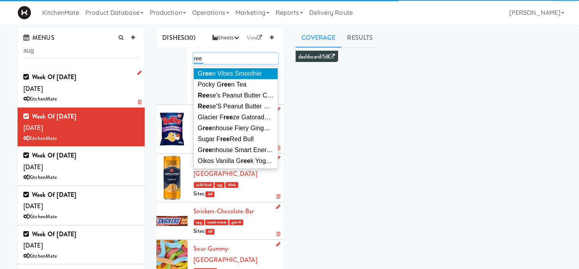
type input "rees"
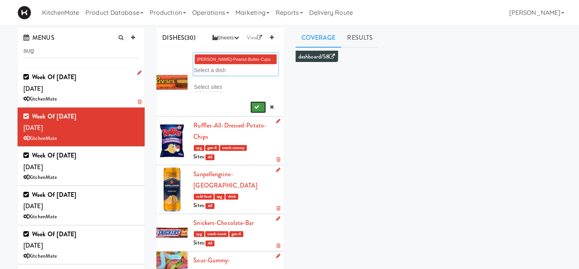
click at [258, 108] on icon "submit" at bounding box center [256, 107] width 5 height 5
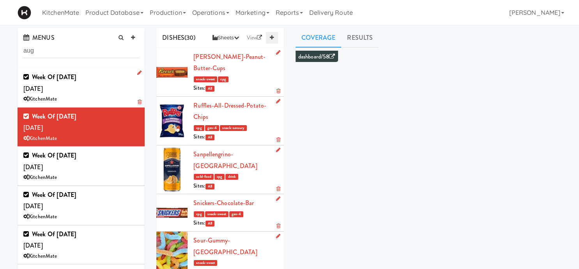
click at [274, 39] on icon at bounding box center [272, 37] width 4 height 5
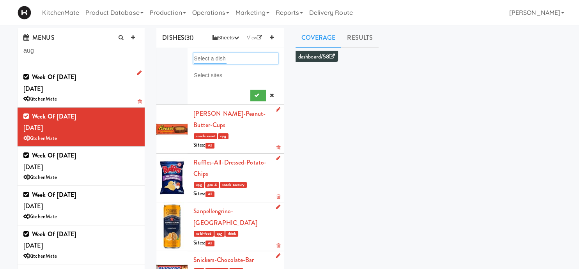
click at [213, 59] on input "text" at bounding box center [210, 58] width 33 height 10
type input "pepp"
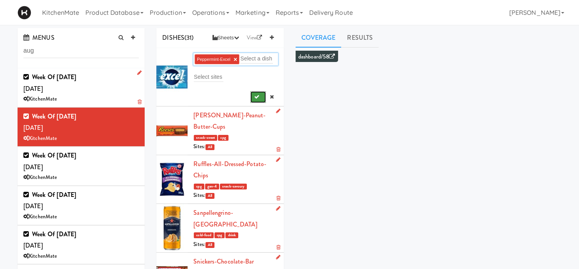
click at [259, 101] on button "submit" at bounding box center [258, 97] width 16 height 12
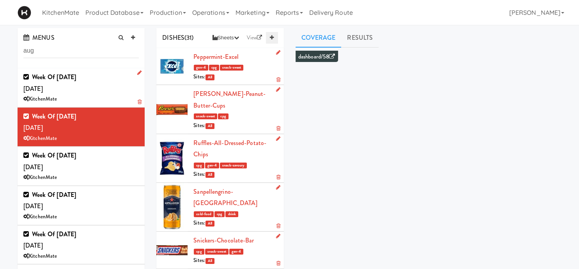
click at [271, 39] on icon at bounding box center [272, 37] width 4 height 5
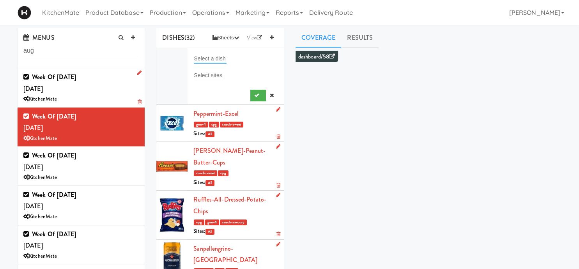
click at [221, 63] on input "text" at bounding box center [210, 58] width 33 height 10
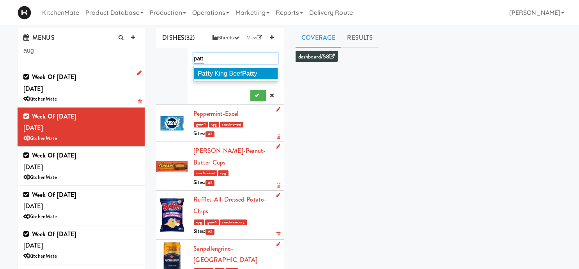
type input "patt"
click at [243, 71] on span "Patt y King Beef Patt y" at bounding box center [227, 73] width 59 height 7
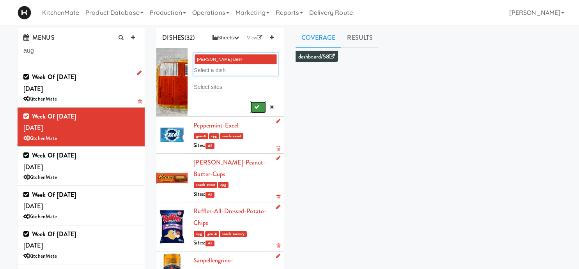
click at [254, 103] on button "submit" at bounding box center [258, 107] width 16 height 12
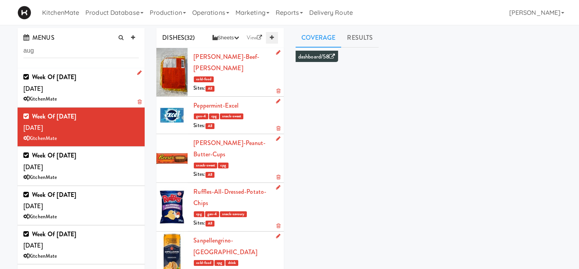
click at [273, 37] on icon at bounding box center [272, 37] width 4 height 5
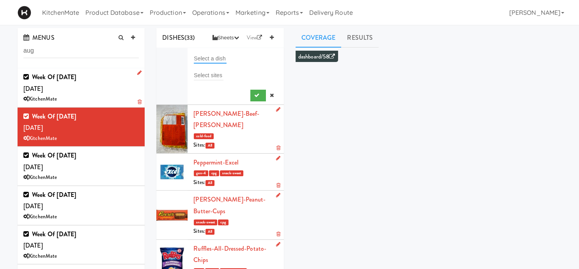
click at [213, 59] on input "text" at bounding box center [210, 58] width 33 height 10
type input "v"
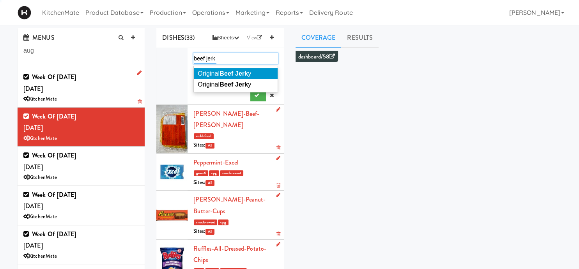
type input "beef jerky"
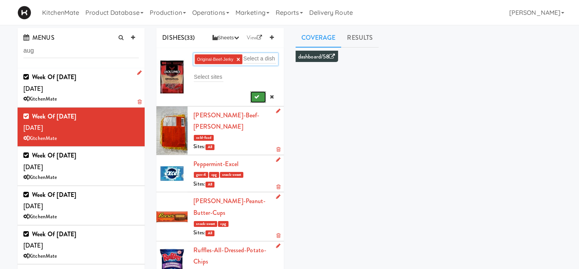
click at [261, 98] on button "submit" at bounding box center [258, 97] width 16 height 12
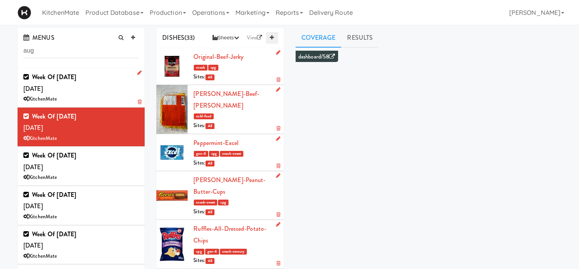
click at [274, 36] on icon at bounding box center [272, 37] width 4 height 5
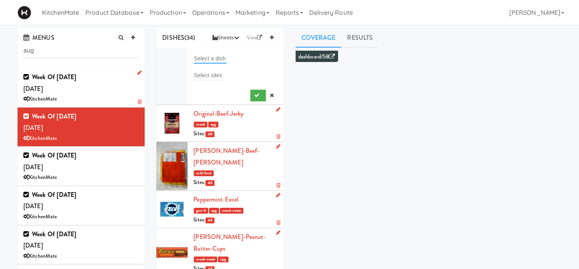
click at [210, 55] on input "text" at bounding box center [210, 58] width 33 height 10
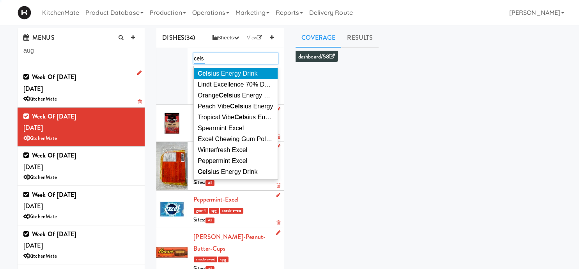
type input "celsi"
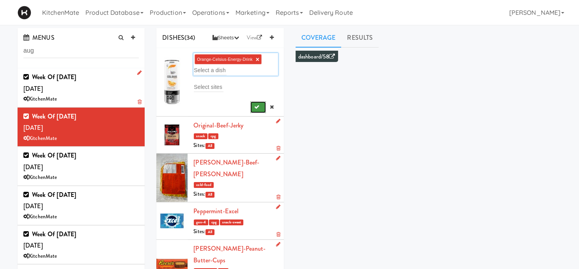
click at [257, 105] on icon "submit" at bounding box center [256, 107] width 5 height 5
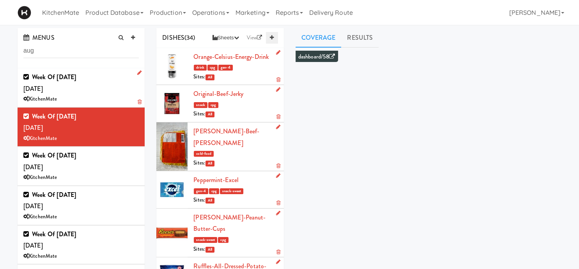
click at [274, 41] on link at bounding box center [272, 38] width 12 height 12
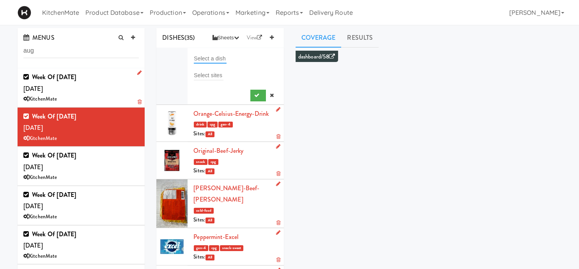
click at [225, 56] on input "text" at bounding box center [210, 58] width 33 height 10
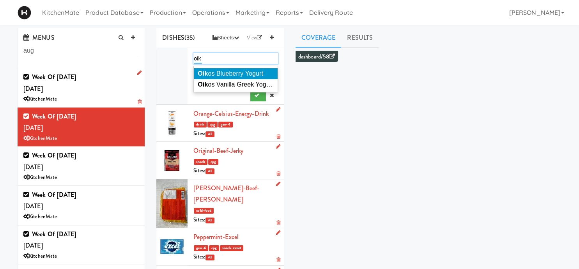
type input "oiko"
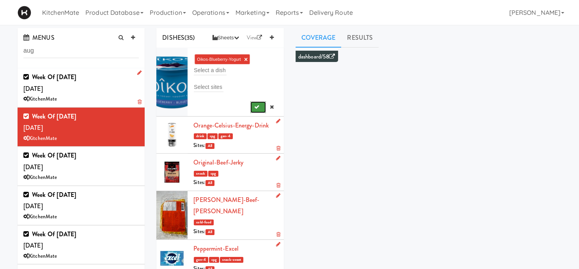
click at [253, 111] on button "submit" at bounding box center [258, 107] width 16 height 12
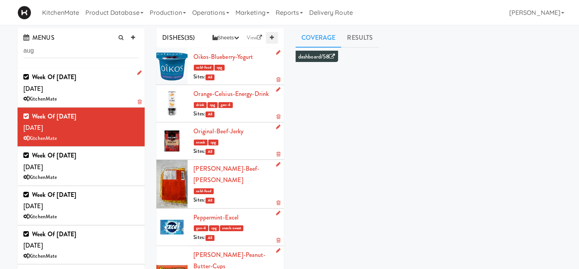
click at [268, 37] on link at bounding box center [272, 38] width 12 height 12
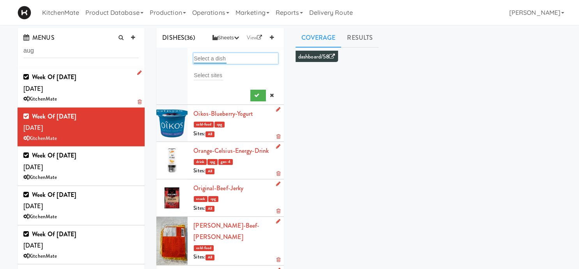
click at [215, 59] on input "text" at bounding box center [210, 58] width 33 height 10
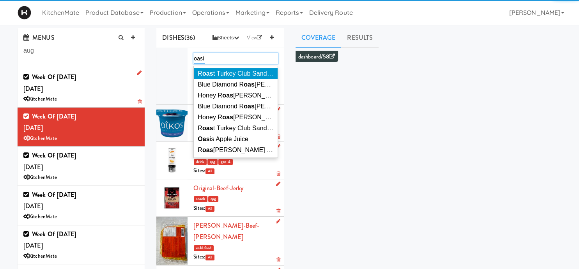
type input "oasis"
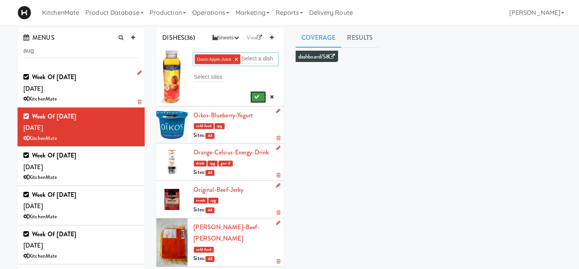
click at [254, 96] on icon "submit" at bounding box center [256, 96] width 5 height 5
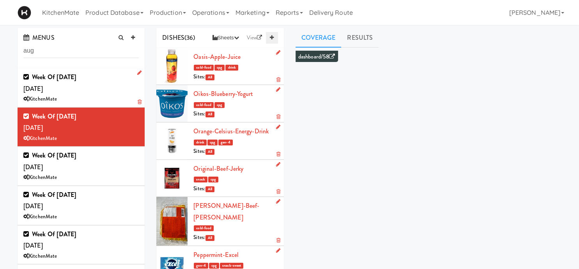
click at [271, 39] on icon at bounding box center [272, 37] width 4 height 5
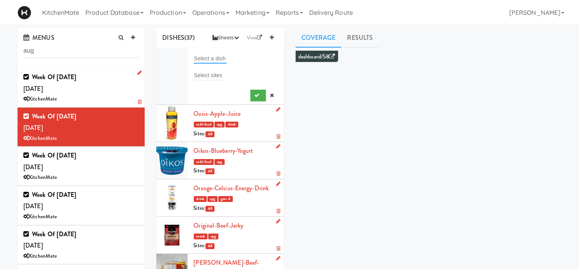
click at [215, 59] on input "text" at bounding box center [210, 58] width 33 height 10
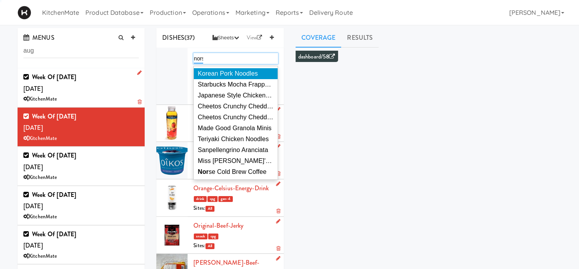
type input "norse"
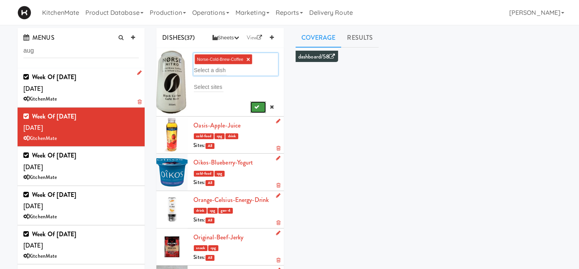
click at [257, 111] on button "submit" at bounding box center [258, 107] width 16 height 12
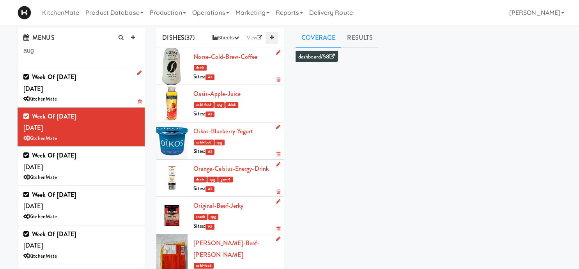
click at [270, 35] on icon at bounding box center [272, 37] width 4 height 5
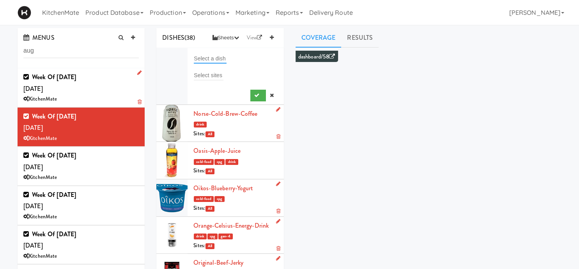
click at [217, 57] on input "text" at bounding box center [210, 58] width 33 height 10
type input "nacho"
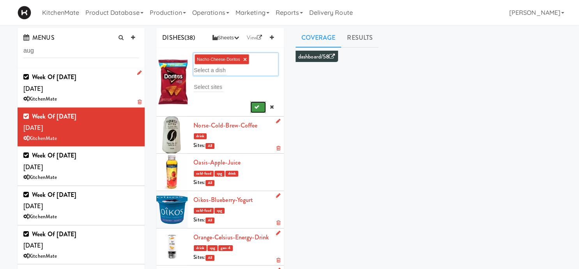
click at [255, 106] on icon "submit" at bounding box center [256, 107] width 5 height 5
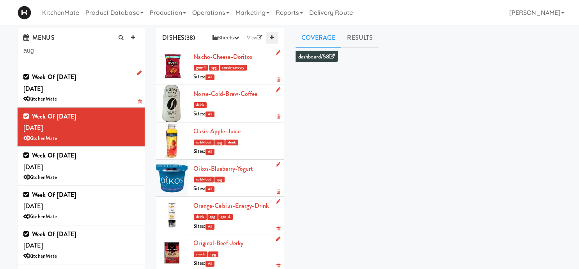
click at [273, 35] on icon at bounding box center [272, 37] width 4 height 5
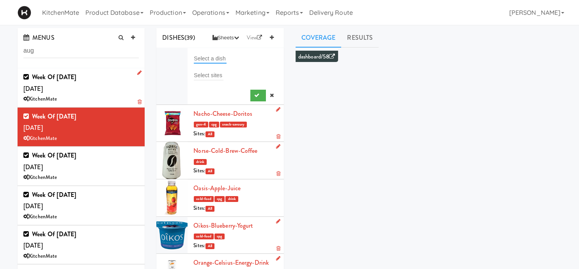
click at [215, 61] on input "text" at bounding box center [210, 58] width 33 height 10
type input "monste"
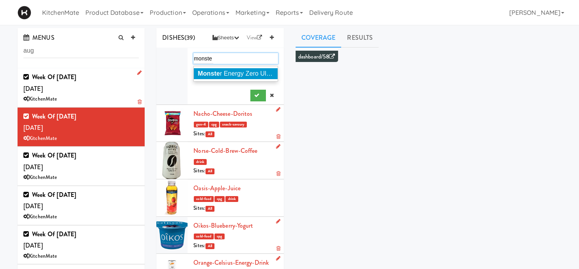
click at [269, 73] on span "Monste r Energy Zero Ultra" at bounding box center [236, 73] width 76 height 7
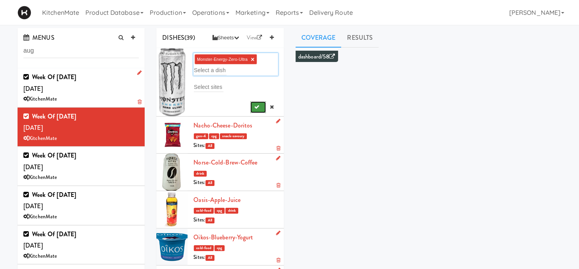
click at [255, 103] on button "submit" at bounding box center [258, 107] width 16 height 12
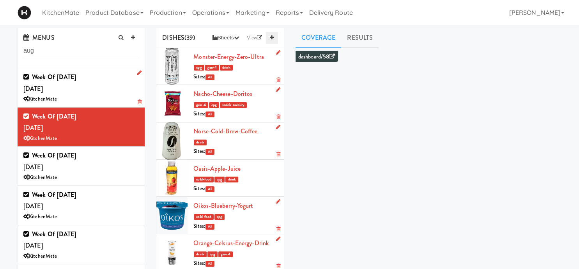
click at [270, 38] on icon at bounding box center [272, 37] width 4 height 5
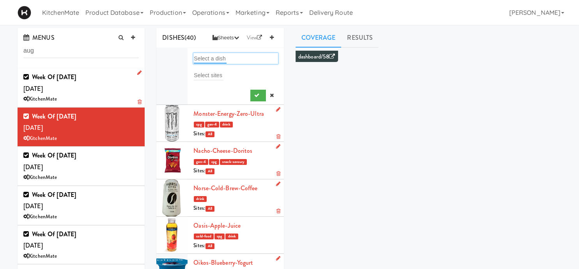
click at [221, 55] on input "text" at bounding box center [210, 58] width 33 height 10
type input "miss"
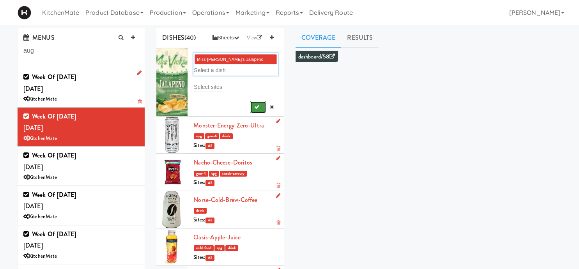
click at [257, 107] on icon "submit" at bounding box center [256, 107] width 5 height 5
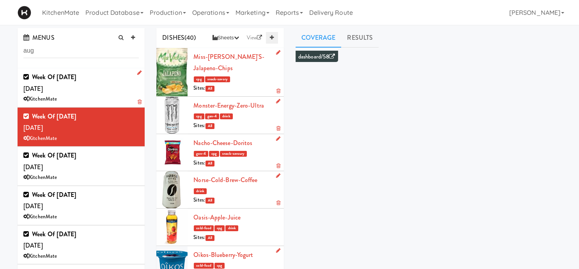
click at [271, 39] on icon at bounding box center [272, 37] width 4 height 5
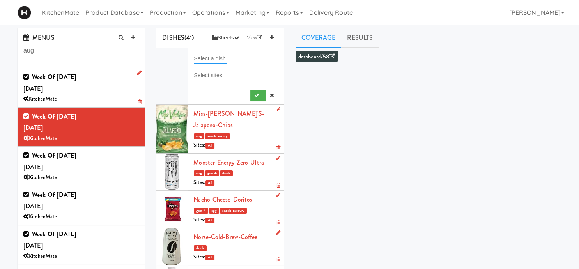
click at [223, 57] on input "text" at bounding box center [210, 58] width 33 height 10
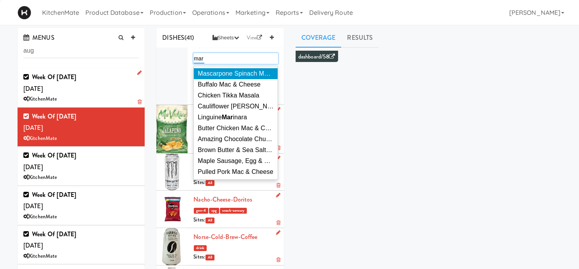
type input "mars"
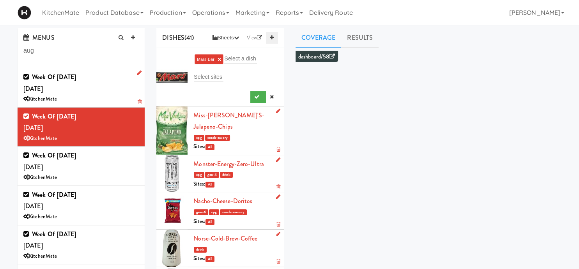
click at [274, 35] on link at bounding box center [272, 38] width 12 height 12
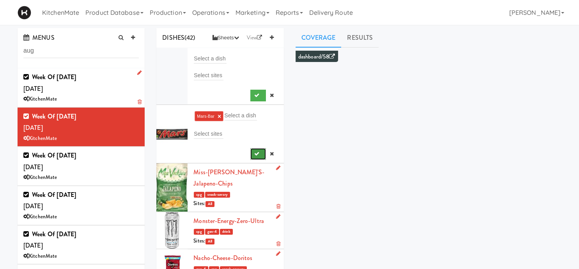
click at [254, 151] on icon "submit" at bounding box center [256, 153] width 5 height 5
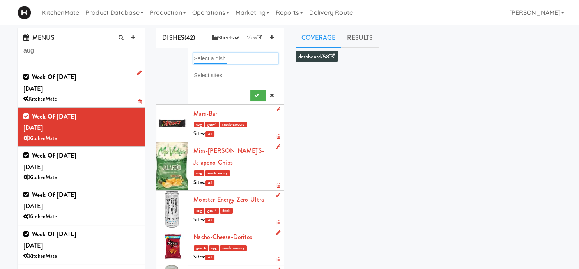
click at [215, 55] on input "text" at bounding box center [210, 58] width 33 height 10
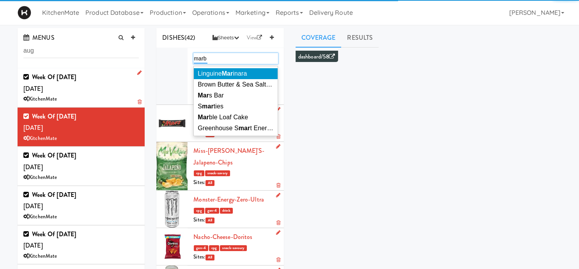
type input "marbl"
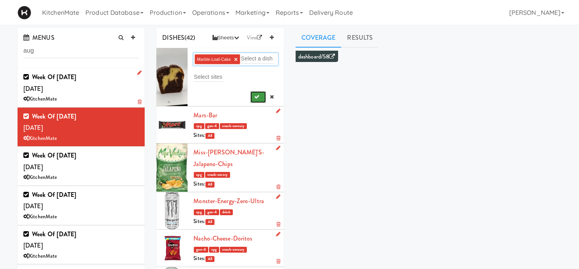
click at [255, 94] on button "submit" at bounding box center [258, 97] width 16 height 12
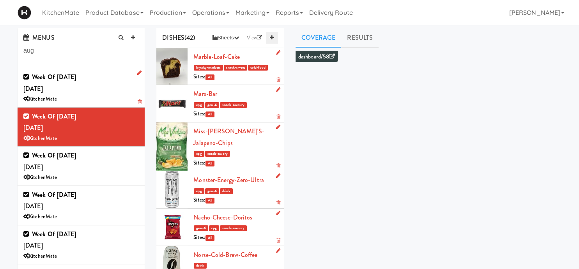
click at [269, 38] on link at bounding box center [272, 38] width 12 height 12
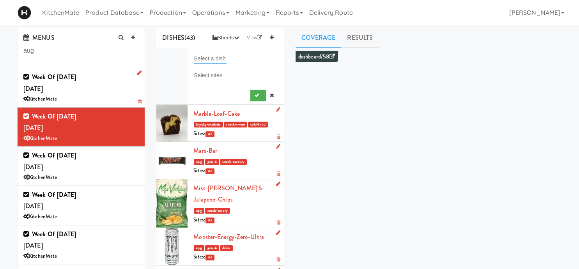
click at [205, 57] on input "text" at bounding box center [210, 58] width 33 height 10
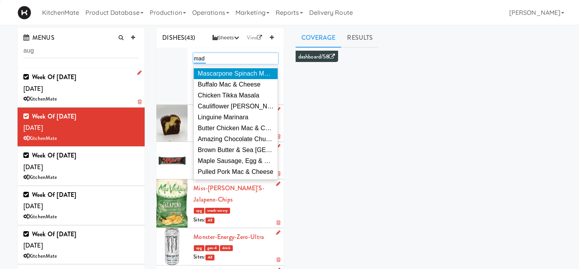
type input "made"
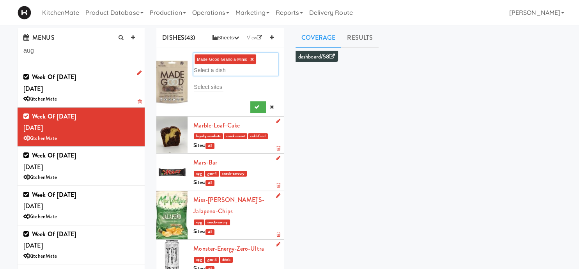
click at [250, 59] on ng-include "Made-Good-Granola-Minis ×" at bounding box center [225, 59] width 57 height 5
click at [254, 61] on link "×" at bounding box center [252, 59] width 4 height 7
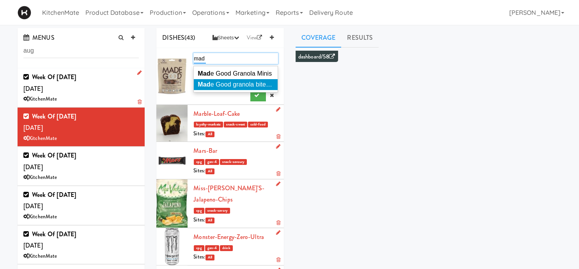
type input "mad"
click at [266, 83] on span "Mad e Good granola bites Strawberry" at bounding box center [250, 84] width 104 height 7
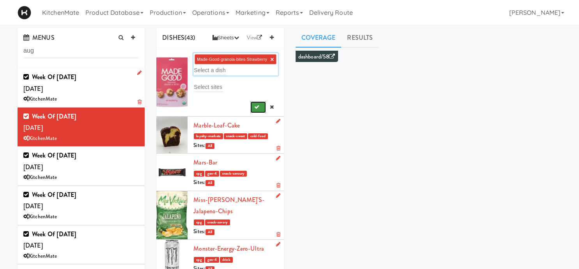
click at [254, 108] on icon "submit" at bounding box center [256, 107] width 5 height 5
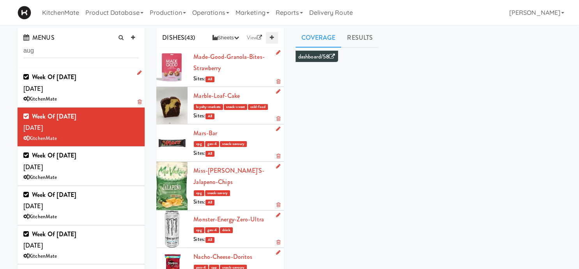
click at [275, 35] on link at bounding box center [272, 38] width 12 height 12
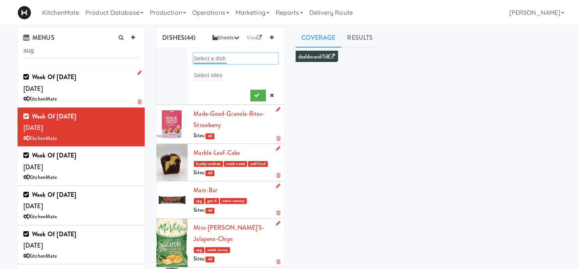
click at [219, 55] on input "text" at bounding box center [210, 58] width 33 height 10
type input "lay"
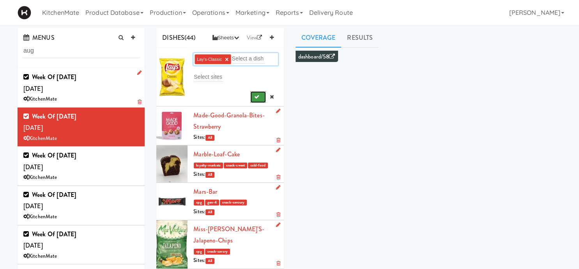
click at [254, 94] on icon "submit" at bounding box center [256, 96] width 5 height 5
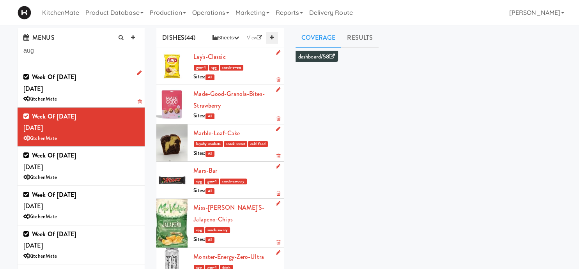
click at [270, 40] on icon at bounding box center [272, 37] width 4 height 5
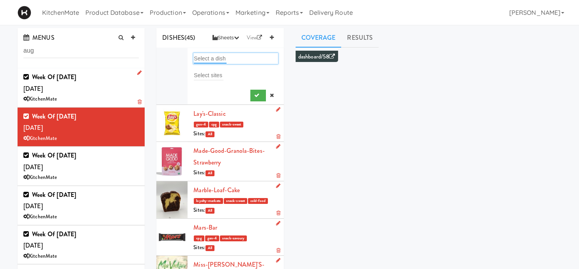
click at [210, 60] on input "text" at bounding box center [210, 58] width 33 height 10
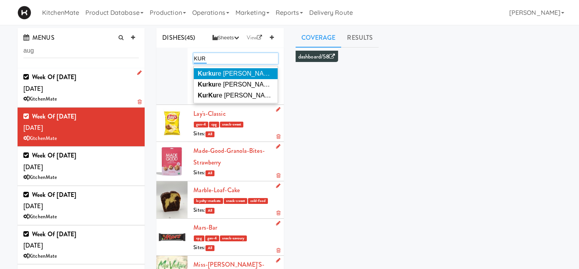
type input "KURK"
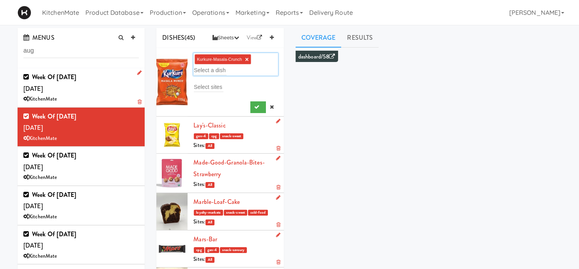
click at [248, 59] on link "×" at bounding box center [247, 59] width 4 height 7
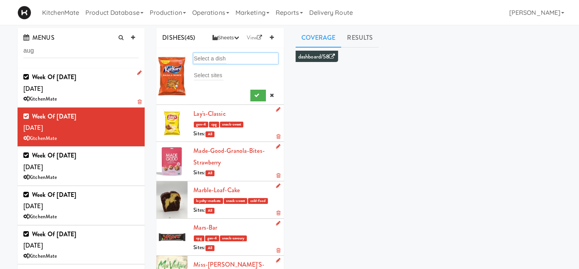
click at [232, 65] on form "Select a dish Select sites" at bounding box center [235, 77] width 84 height 48
click at [232, 60] on div "Select a dish" at bounding box center [235, 58] width 84 height 11
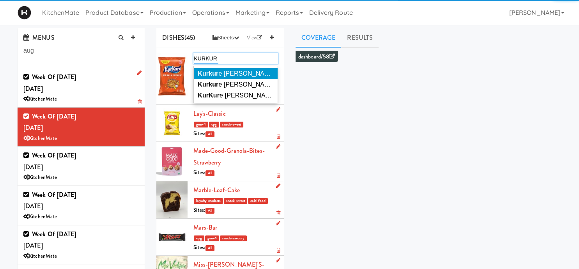
type input "KURKURE"
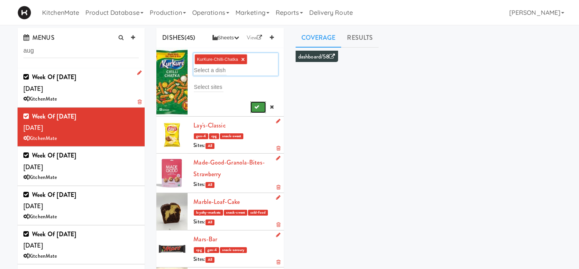
click at [262, 108] on button "submit" at bounding box center [258, 107] width 16 height 12
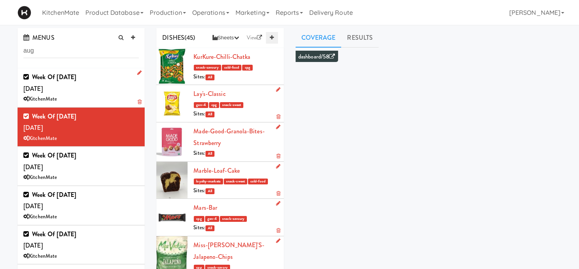
click at [271, 38] on icon at bounding box center [272, 37] width 4 height 5
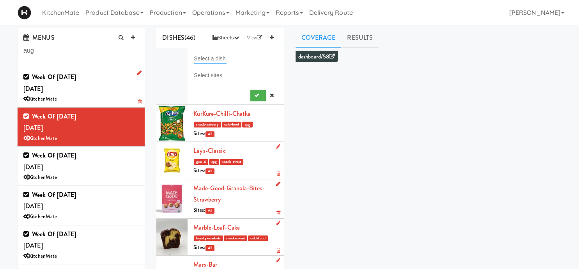
click at [218, 54] on input "text" at bounding box center [210, 58] width 33 height 10
type input "KIT"
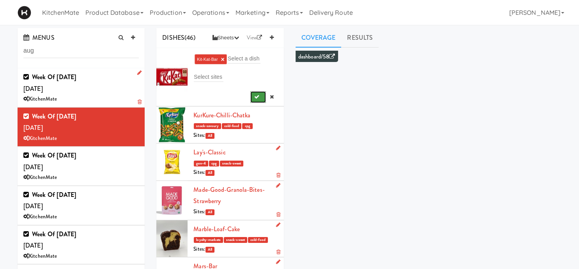
click at [252, 101] on button "submit" at bounding box center [258, 97] width 16 height 12
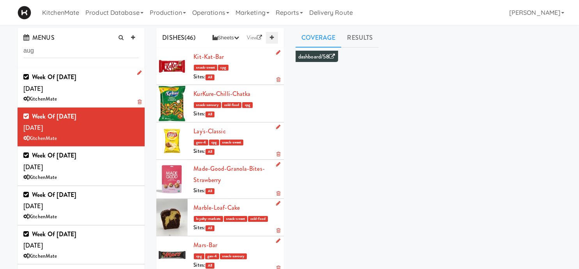
click at [271, 38] on icon at bounding box center [272, 37] width 4 height 5
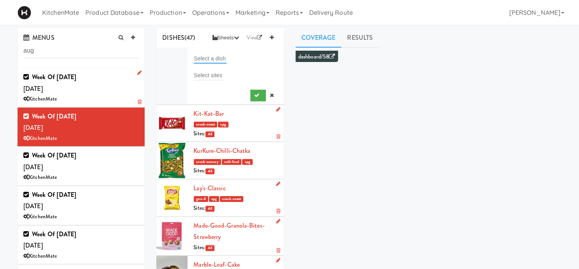
click at [215, 57] on input "text" at bounding box center [210, 58] width 33 height 10
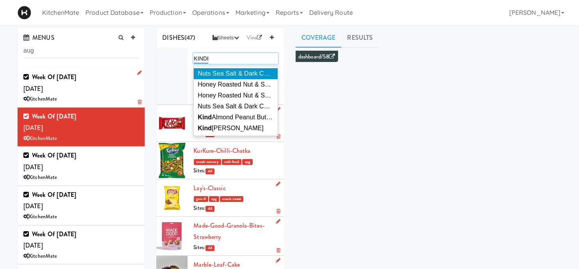
type input "KINDER"
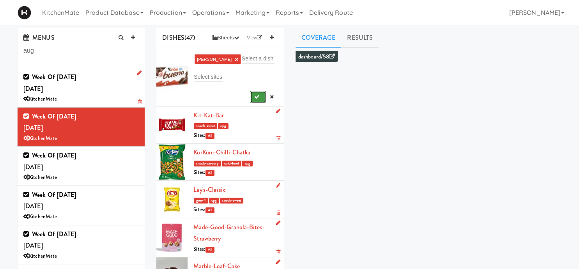
click at [261, 99] on button "submit" at bounding box center [258, 97] width 16 height 12
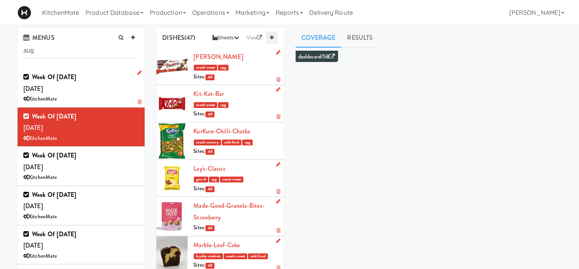
click at [272, 38] on icon at bounding box center [272, 37] width 4 height 5
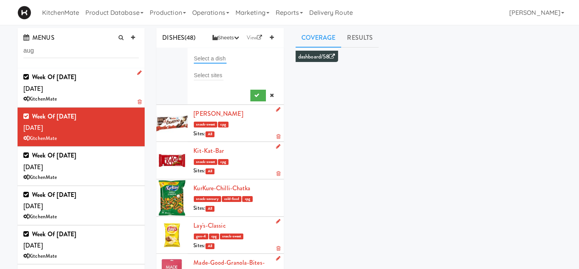
click at [213, 55] on input "text" at bounding box center [210, 58] width 33 height 10
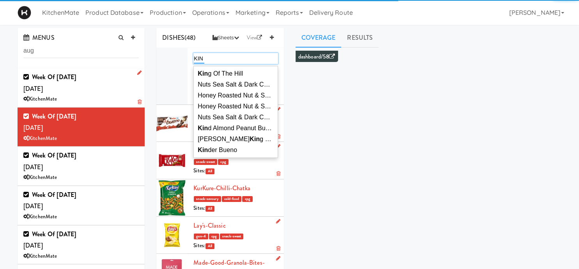
type input "KIND"
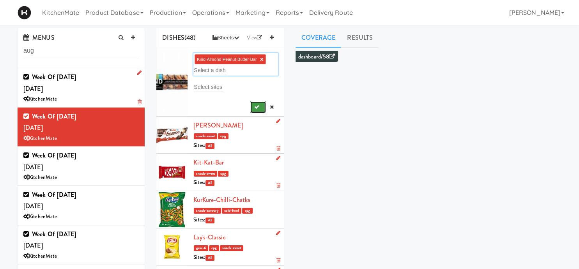
click at [258, 108] on icon "submit" at bounding box center [256, 107] width 5 height 5
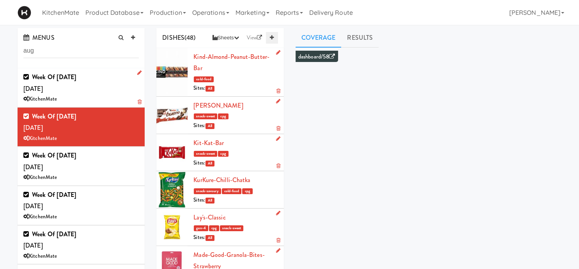
click at [272, 35] on link at bounding box center [272, 38] width 12 height 12
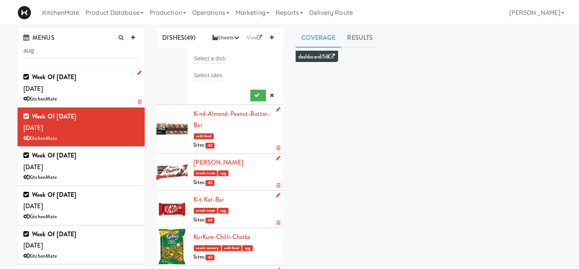
click at [211, 63] on div "Select a dish" at bounding box center [235, 58] width 84 height 11
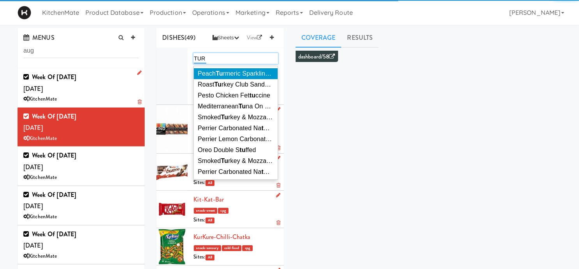
type input "TURK"
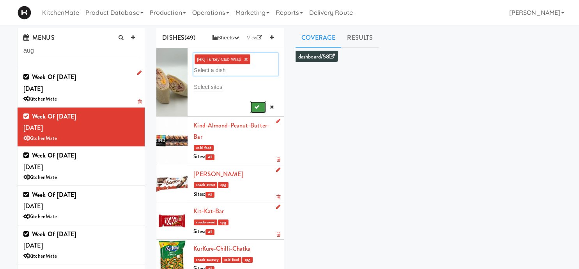
click at [254, 107] on button "submit" at bounding box center [258, 107] width 16 height 12
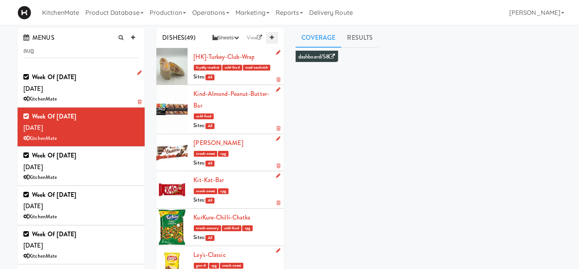
click at [271, 38] on icon at bounding box center [272, 37] width 4 height 5
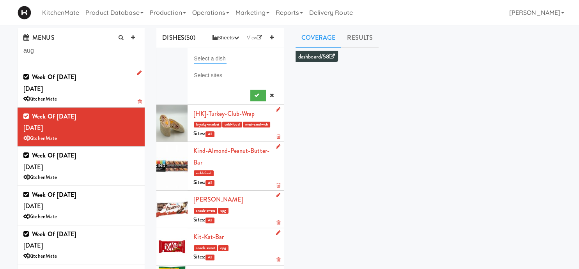
click at [211, 59] on input "text" at bounding box center [210, 58] width 33 height 10
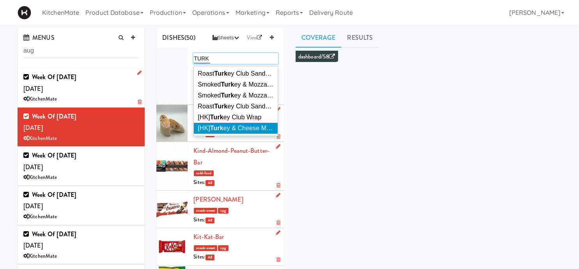
type input "TURK"
click at [253, 129] on span "[HK] Turk ey & Cheese Multigrain" at bounding box center [243, 128] width 91 height 7
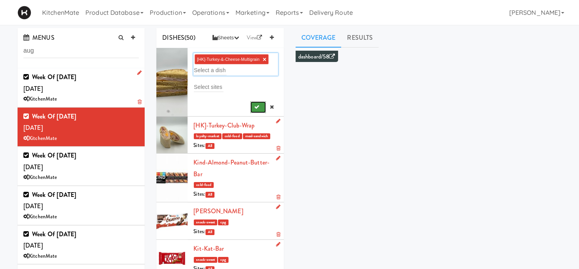
click at [257, 110] on icon "submit" at bounding box center [256, 107] width 5 height 5
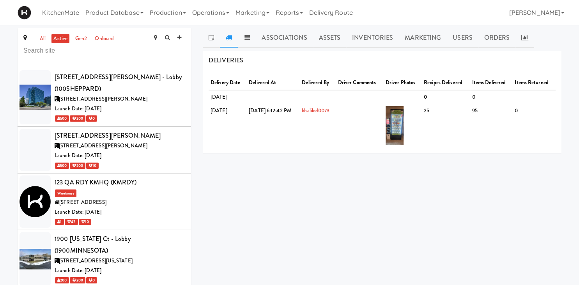
scroll to position [3437, 0]
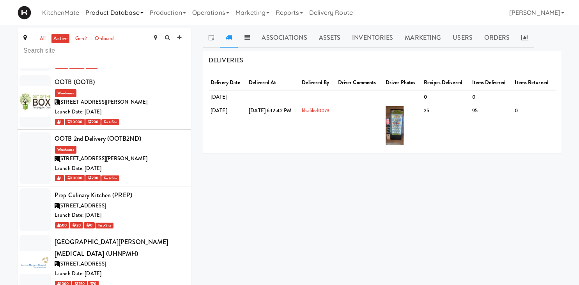
click at [135, 13] on link "Product Database" at bounding box center [114, 12] width 64 height 25
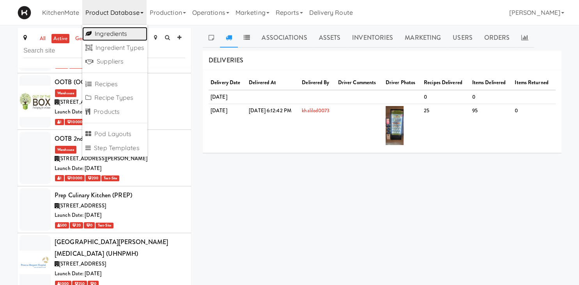
click at [117, 32] on link "Ingredients" at bounding box center [114, 34] width 65 height 14
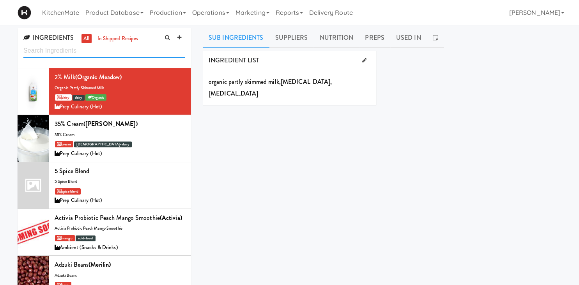
click at [115, 54] on input "text" at bounding box center [104, 51] width 162 height 14
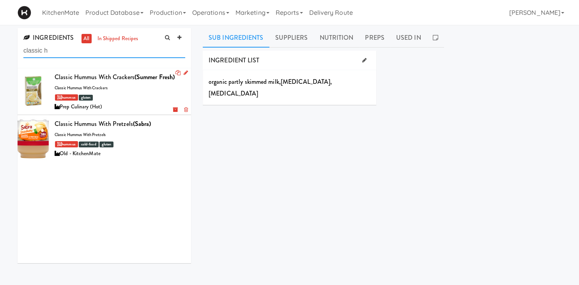
type input "classic h"
click at [126, 90] on div "Classic Hummus with Crackers (Summer Fresh) classic hummus with crackers hummus…" at bounding box center [120, 91] width 131 height 40
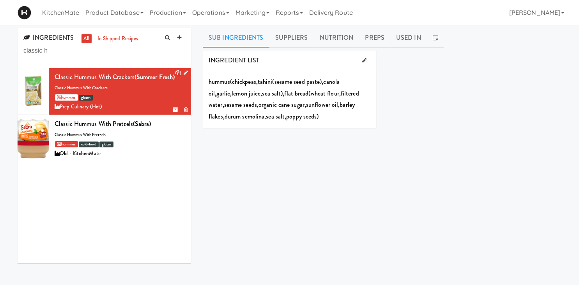
click at [188, 71] on li "Classic Hummus with Crackers (Summer Fresh) classic hummus with crackers hummus…" at bounding box center [105, 91] width 174 height 47
click at [186, 74] on icon at bounding box center [186, 72] width 4 height 5
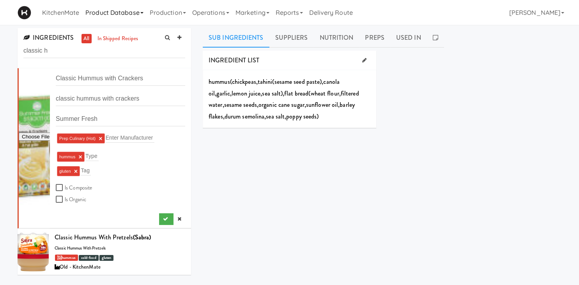
click at [124, 7] on link "Product Database" at bounding box center [114, 12] width 64 height 25
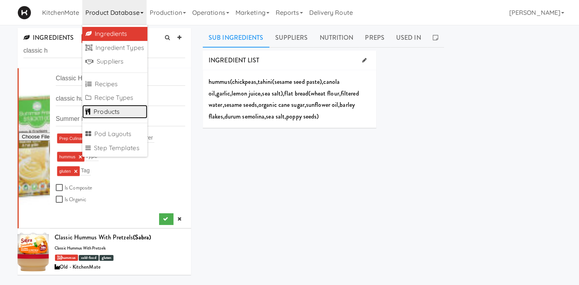
click at [102, 115] on link "Products" at bounding box center [114, 112] width 65 height 14
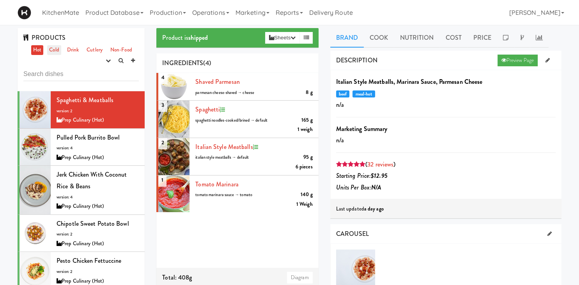
click at [57, 51] on link "Cold" at bounding box center [54, 50] width 14 height 10
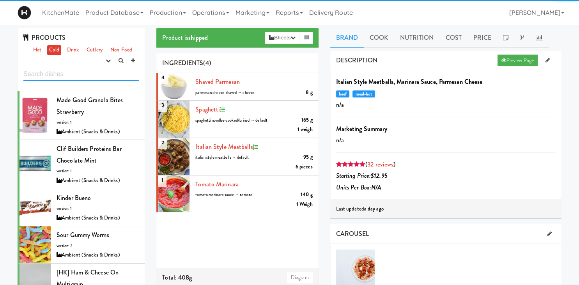
click at [59, 79] on input "text" at bounding box center [80, 74] width 115 height 14
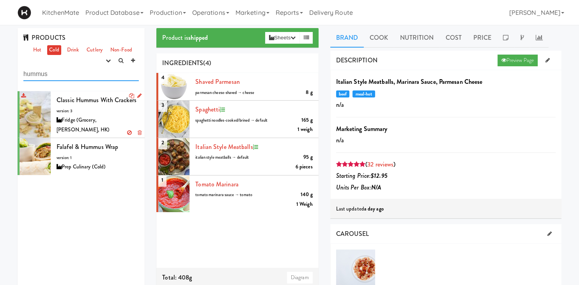
type input "hummus"
click at [118, 116] on div "Fridge (Grocery, [PERSON_NAME], HK)" at bounding box center [98, 124] width 82 height 19
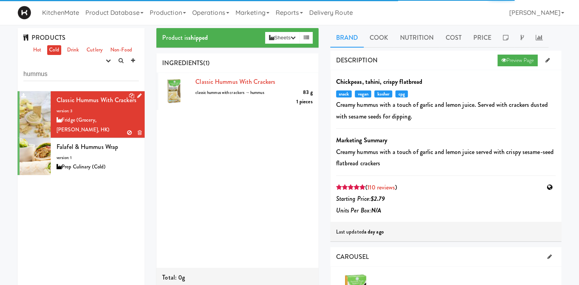
click at [140, 96] on icon at bounding box center [139, 95] width 4 height 5
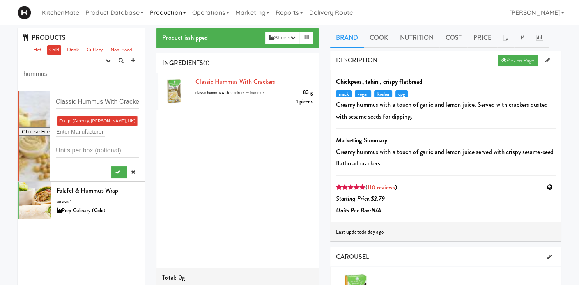
click at [161, 16] on link "Production" at bounding box center [168, 12] width 43 height 25
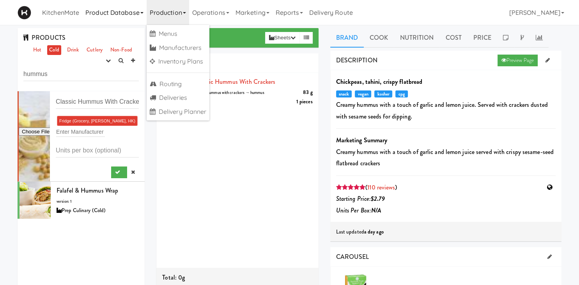
click at [122, 14] on link "Product Database" at bounding box center [114, 12] width 64 height 25
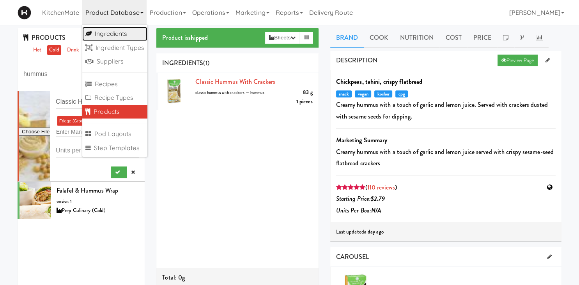
click at [121, 34] on link "Ingredients" at bounding box center [114, 34] width 65 height 14
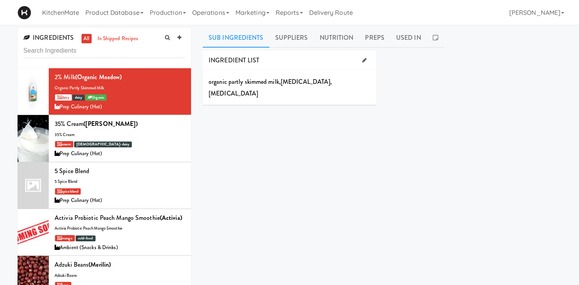
click at [86, 53] on input "text" at bounding box center [104, 51] width 162 height 14
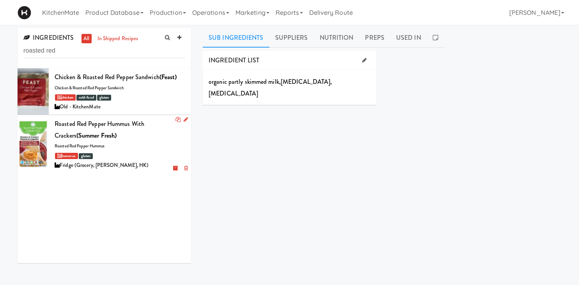
type input "roasted red"
click at [83, 137] on b "(Summer Fresh)" at bounding box center [96, 135] width 40 height 9
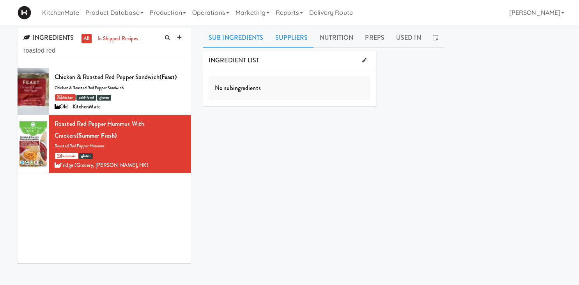
click at [299, 42] on link "Suppliers" at bounding box center [292, 38] width 44 height 20
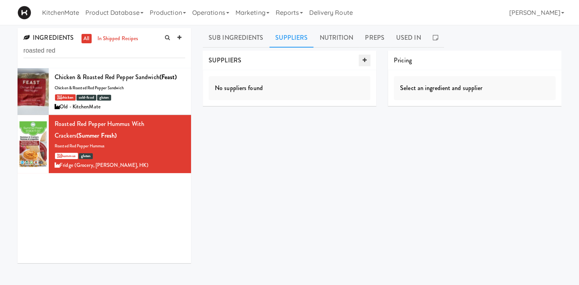
click at [364, 59] on icon at bounding box center [365, 60] width 4 height 5
click at [244, 92] on input "checkbox" at bounding box center [244, 92] width 9 height 6
checkbox input "true"
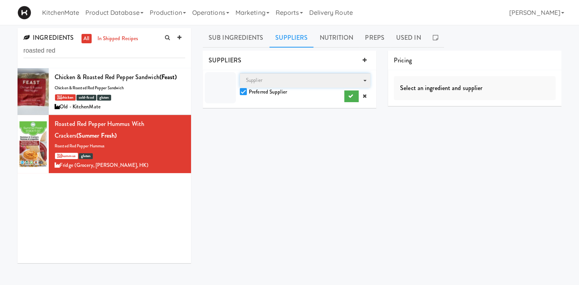
click at [352, 78] on span "Supplier" at bounding box center [305, 80] width 131 height 14
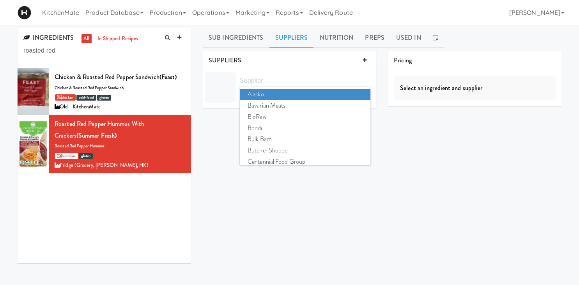
scroll to position [421, 0]
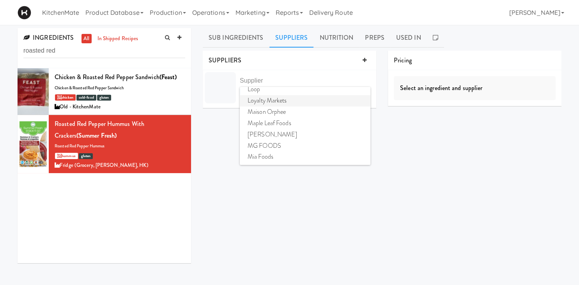
click at [272, 103] on span "Loyalty Markets" at bounding box center [305, 100] width 131 height 11
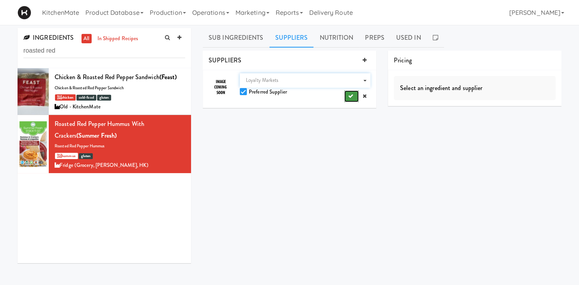
click at [352, 101] on button "submit" at bounding box center [351, 96] width 14 height 12
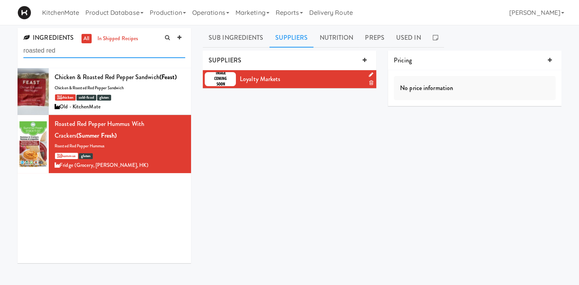
drag, startPoint x: 142, startPoint y: 51, endPoint x: 70, endPoint y: 42, distance: 73.1
click at [70, 44] on input "roasted red" at bounding box center [104, 51] width 162 height 14
click at [124, 14] on link "Product Database" at bounding box center [114, 12] width 64 height 25
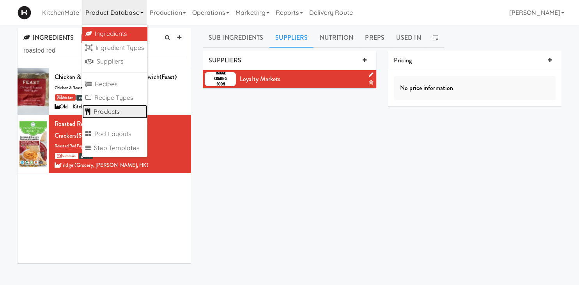
click at [113, 112] on link "Products" at bounding box center [114, 112] width 65 height 14
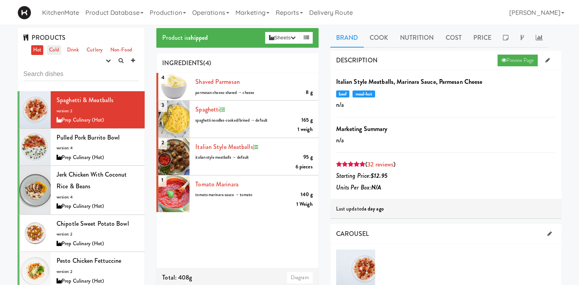
click at [49, 50] on link "Cold" at bounding box center [54, 50] width 14 height 10
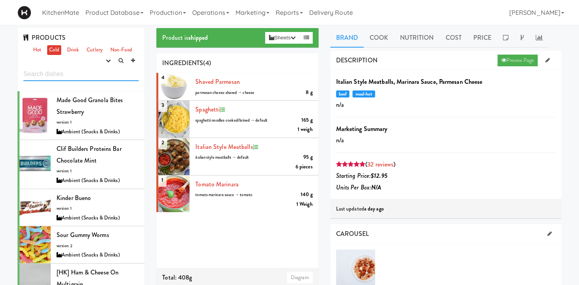
click at [58, 74] on input "text" at bounding box center [80, 74] width 115 height 14
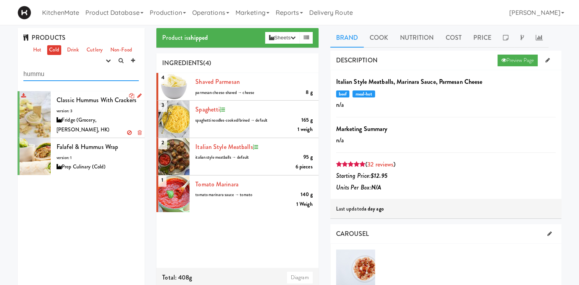
type input "hummu"
click at [67, 116] on div "Fridge (Grocery, [PERSON_NAME], HK)" at bounding box center [98, 124] width 82 height 19
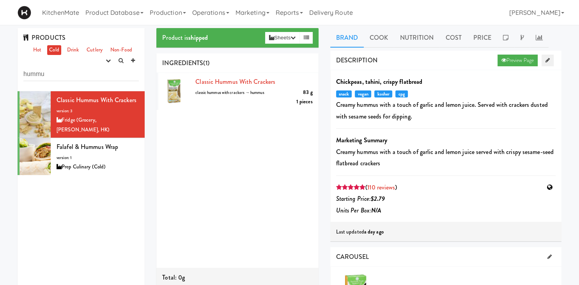
click at [546, 60] on icon at bounding box center [548, 60] width 4 height 5
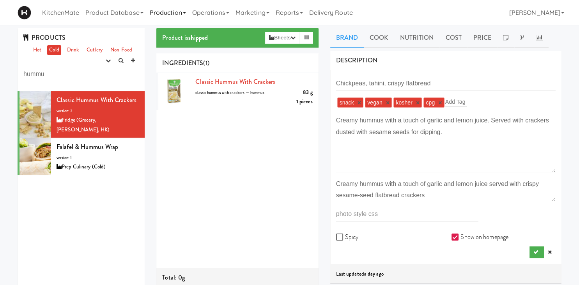
click at [161, 12] on link "Production" at bounding box center [168, 12] width 43 height 25
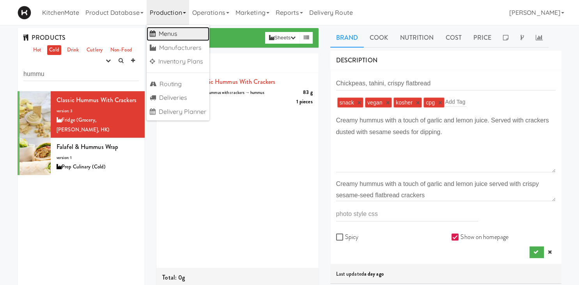
click at [172, 39] on link "Menus" at bounding box center [178, 34] width 63 height 14
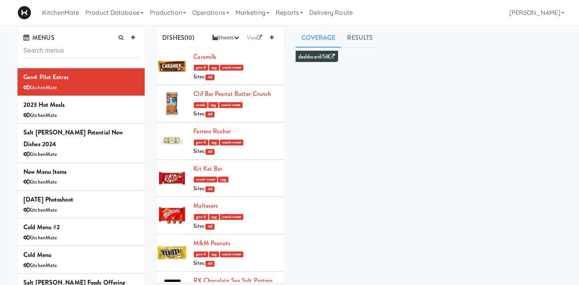
click at [93, 46] on input "text" at bounding box center [80, 51] width 115 height 14
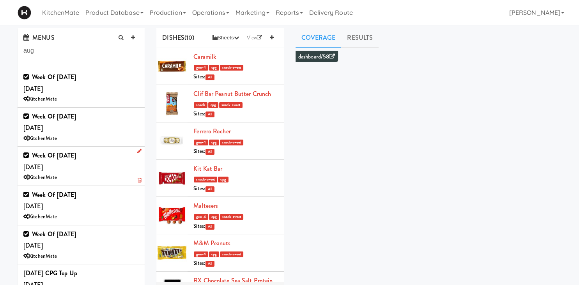
type input "aug"
click at [76, 158] on b "Week of [DATE]" at bounding box center [54, 155] width 44 height 9
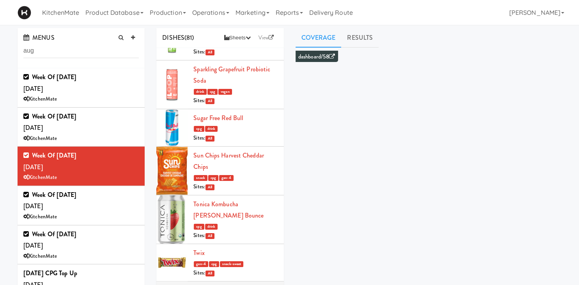
scroll to position [58, 0]
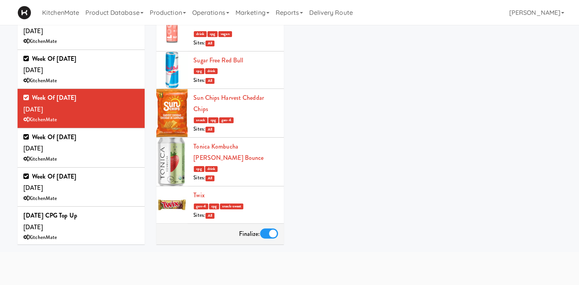
click at [247, 138] on li "Tonica Kombucha [PERSON_NAME] Bounce cpg drink Sites: All" at bounding box center [219, 162] width 127 height 49
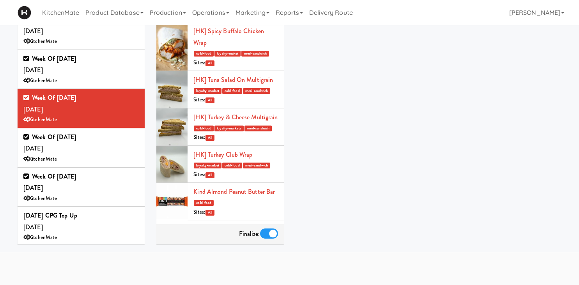
scroll to position [1522, 0]
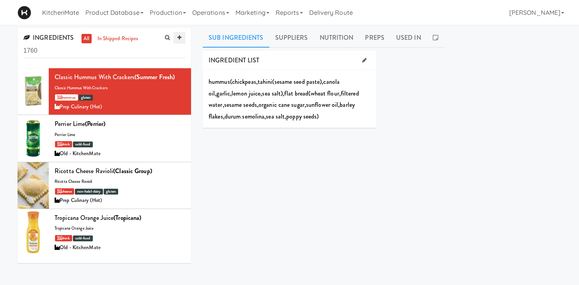
click at [180, 37] on icon at bounding box center [179, 37] width 4 height 5
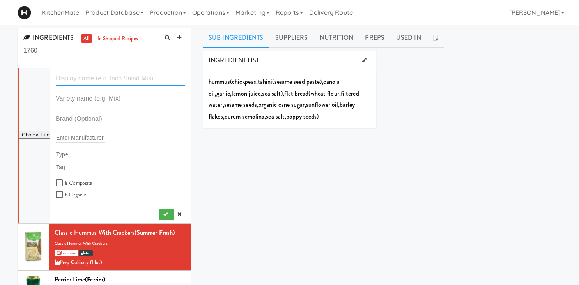
click at [113, 76] on input "text" at bounding box center [120, 78] width 129 height 14
paste input "Roasted Red Pepper Hummus"
type input "Roasted Red Pepper Hummus with Crackers"
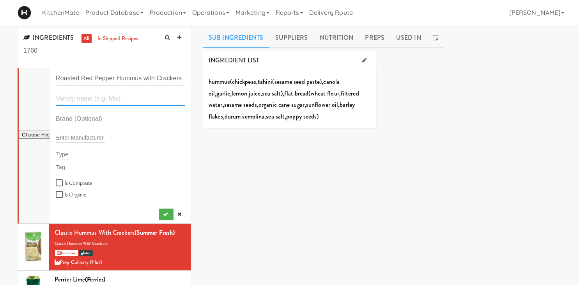
click at [146, 95] on input "text" at bounding box center [120, 99] width 129 height 14
paste input "Roasted Red Pepper Hummus"
type input "Roasted Red Pepper Hummus"
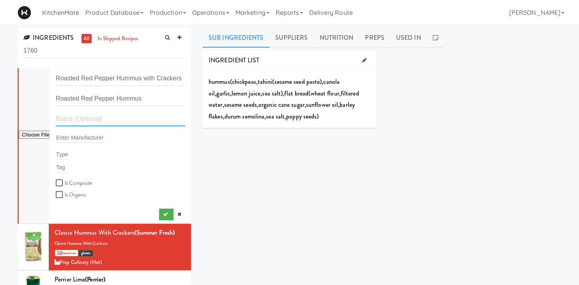
click at [85, 115] on input "text" at bounding box center [120, 119] width 129 height 14
type input "Summer Fresh"
click at [76, 134] on input "text" at bounding box center [80, 138] width 49 height 10
type input "l"
click at [83, 140] on input "text" at bounding box center [80, 138] width 49 height 10
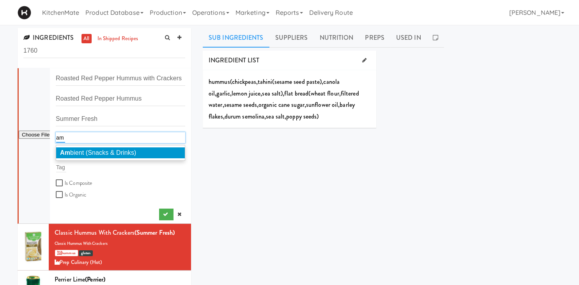
type input "a"
type input "fr"
click at [105, 152] on span "Fr idge (Grocery, Bev, HK)" at bounding box center [117, 152] width 114 height 7
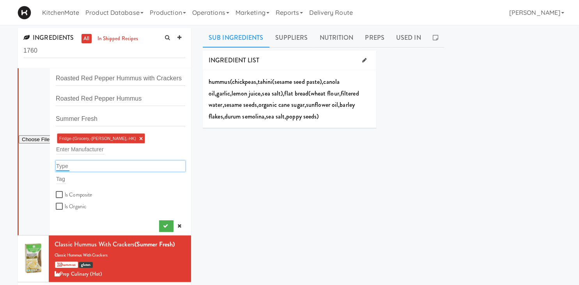
click at [62, 161] on input "text" at bounding box center [62, 166] width 13 height 10
click at [88, 161] on div "Type" at bounding box center [120, 166] width 129 height 11
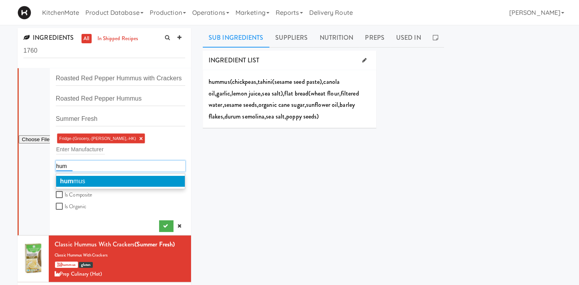
type input "humm"
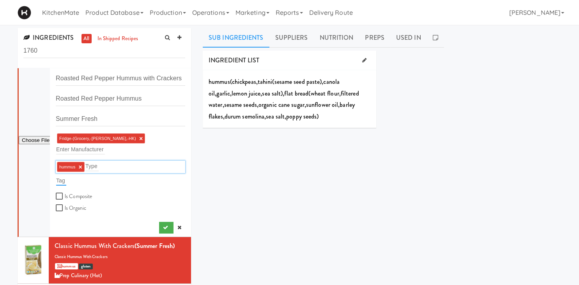
click at [65, 176] on input "text" at bounding box center [61, 181] width 10 height 10
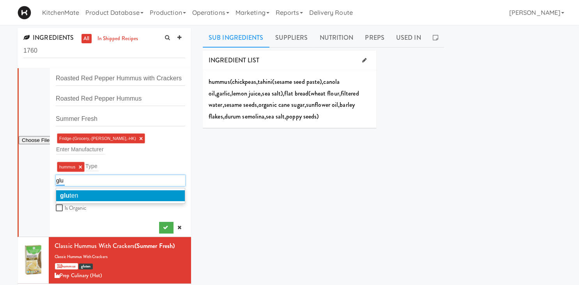
type input "glut"
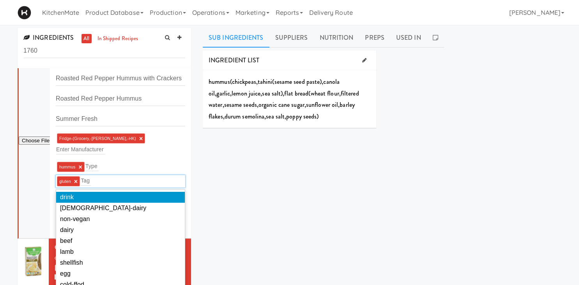
click at [172, 149] on form "Roasted Red Pepper Hummus with Crackers Roasted Red Pepper Hummus Summer Fresh …" at bounding box center [120, 142] width 129 height 143
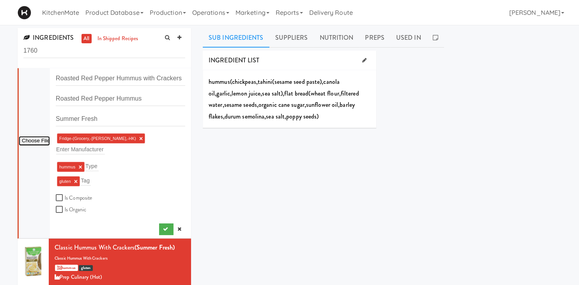
click at [38, 136] on input "file" at bounding box center [34, 141] width 31 height 10
type input "C:\fakepath\Hummus-Red-Pepper-.jpg"
click at [168, 227] on icon "submit" at bounding box center [165, 229] width 5 height 5
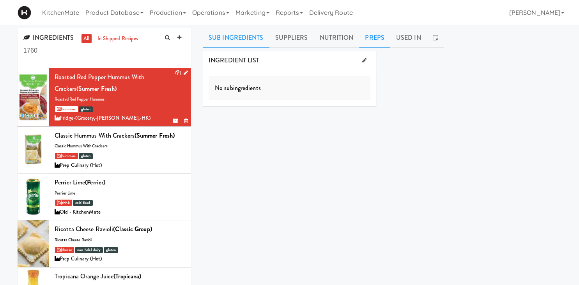
click at [365, 38] on link "Preps" at bounding box center [374, 38] width 31 height 20
click at [333, 60] on icon at bounding box center [334, 60] width 4 height 5
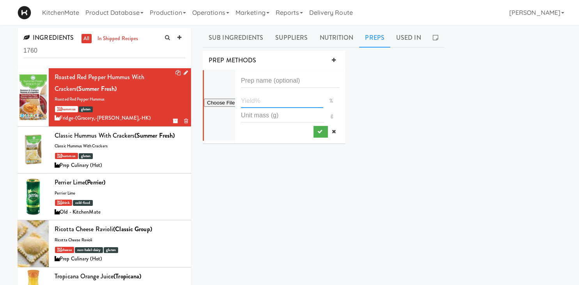
click at [263, 98] on input "number" at bounding box center [282, 101] width 82 height 14
type input "100"
click at [317, 135] on button "submit" at bounding box center [321, 132] width 14 height 12
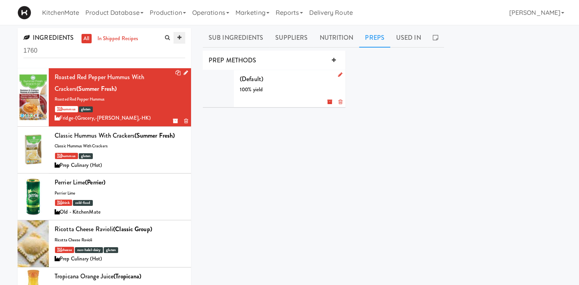
click at [179, 37] on icon at bounding box center [179, 37] width 4 height 5
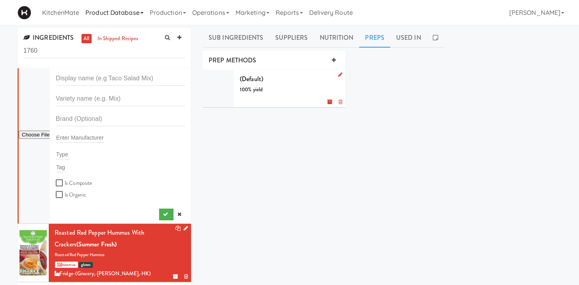
click at [129, 10] on link "Product Database" at bounding box center [114, 12] width 64 height 25
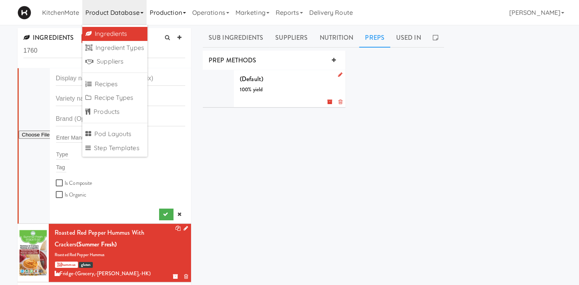
click at [160, 11] on link "Production" at bounding box center [168, 12] width 43 height 25
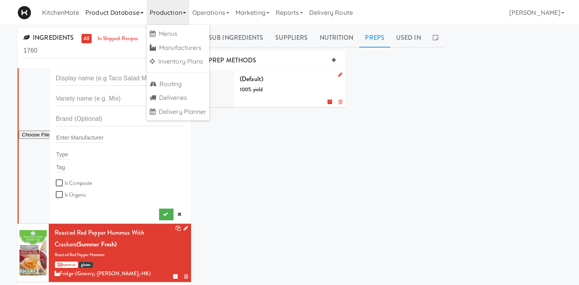
click at [124, 19] on link "Product Database" at bounding box center [114, 12] width 64 height 25
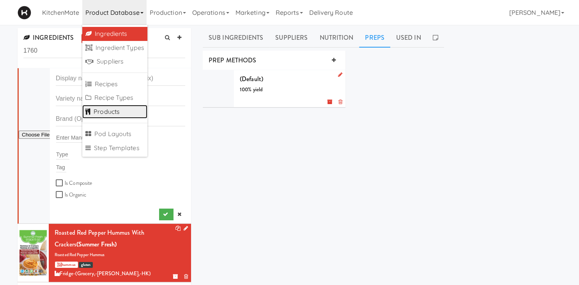
click at [104, 111] on link "Products" at bounding box center [114, 112] width 65 height 14
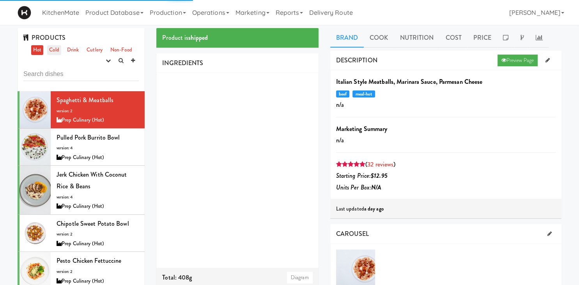
click at [53, 51] on link "Cold" at bounding box center [54, 50] width 14 height 10
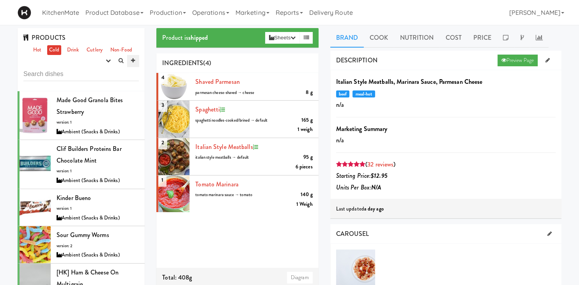
click at [133, 62] on icon at bounding box center [133, 60] width 4 height 5
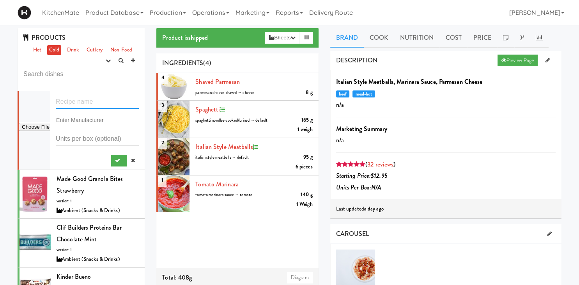
click at [63, 108] on input "text" at bounding box center [97, 101] width 83 height 14
paste input "Roasted Red Pepper Hummus"
click at [75, 117] on input "text" at bounding box center [80, 120] width 49 height 10
click at [138, 100] on input "Roasted Red Pepper Hummus" at bounding box center [97, 101] width 83 height 14
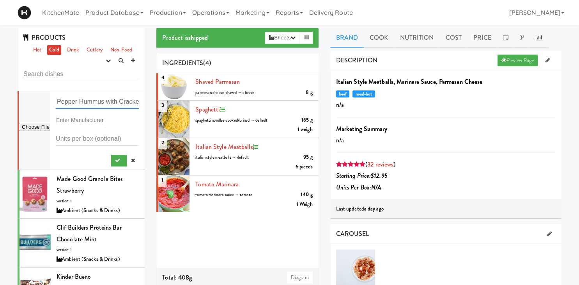
scroll to position [0, 41]
type input "Roasted Red Pepper Hummus with Crackers"
click at [86, 117] on input "text" at bounding box center [80, 120] width 49 height 10
click at [85, 118] on input "text" at bounding box center [80, 120] width 49 height 10
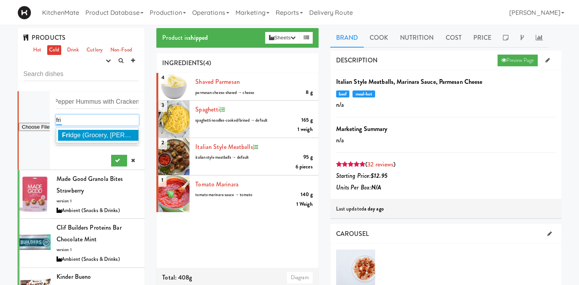
type input "frid"
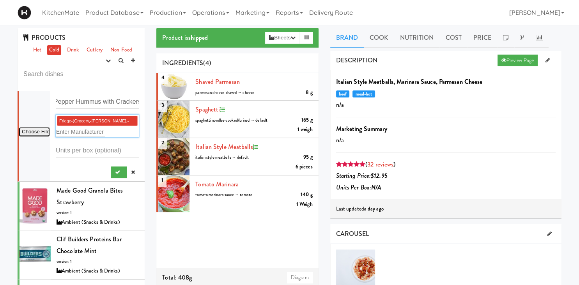
click at [43, 130] on input "file" at bounding box center [34, 132] width 31 height 10
type input "C:\fakepath\Hummus-Red-Pepper-.jpg"
click at [114, 169] on button "submit" at bounding box center [119, 173] width 16 height 12
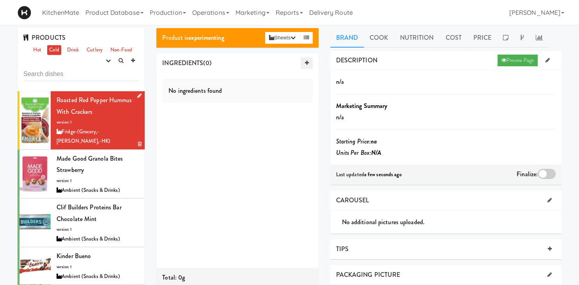
click at [309, 61] on link at bounding box center [307, 63] width 12 height 12
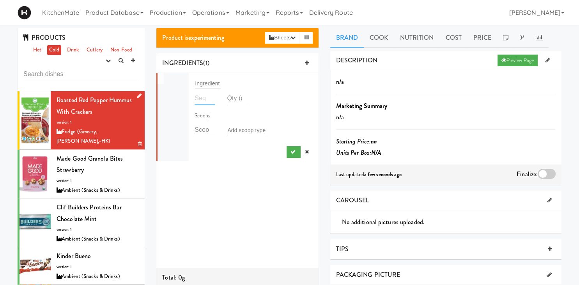
click at [202, 97] on input "number" at bounding box center [205, 98] width 21 height 14
type input "1"
click at [204, 82] on input "text" at bounding box center [208, 83] width 26 height 10
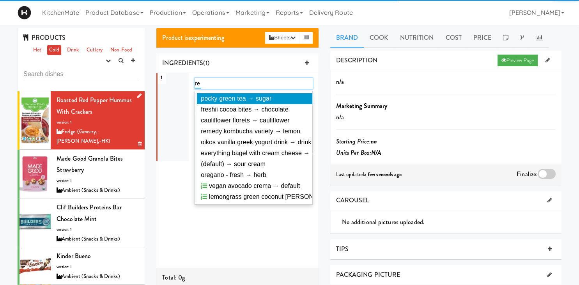
type input "r"
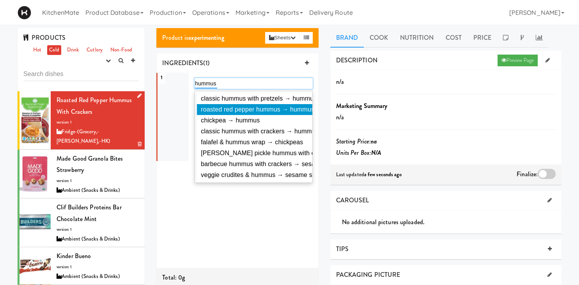
type input "hummus"
click at [249, 108] on span "roasted red pepper hummus → hummus" at bounding box center [257, 109] width 113 height 7
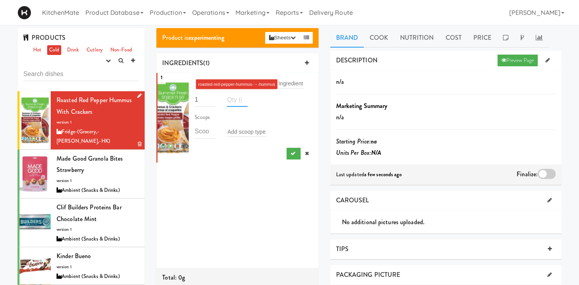
click at [232, 100] on input "number" at bounding box center [237, 99] width 21 height 14
type input "83"
click at [293, 153] on icon "submit" at bounding box center [293, 153] width 5 height 5
click at [239, 98] on input "number" at bounding box center [237, 99] width 21 height 14
type input "83"
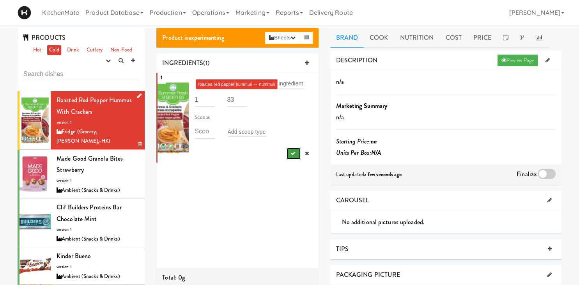
click at [289, 155] on button "submit" at bounding box center [294, 154] width 14 height 12
click at [297, 155] on button "submit" at bounding box center [294, 154] width 14 height 12
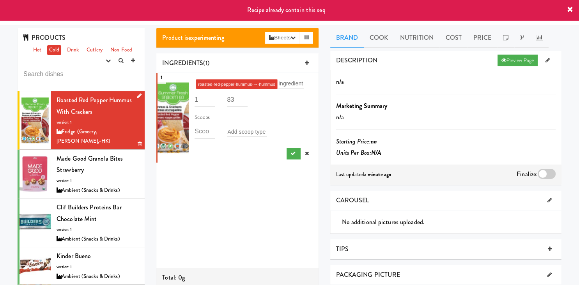
click at [571, 10] on icon at bounding box center [570, 10] width 6 height 6
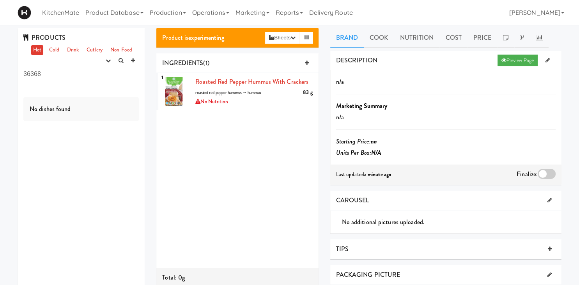
click at [60, 55] on div "PRODUCTS Hot Cold Drink Cutlery Non-Food experimenting finalized shipped discon…" at bounding box center [81, 59] width 127 height 63
click at [57, 51] on link "Cold" at bounding box center [54, 50] width 14 height 10
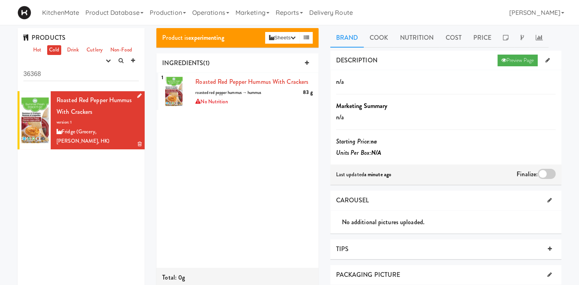
click at [94, 130] on div "Fridge (Grocery, [PERSON_NAME], HK)" at bounding box center [98, 136] width 82 height 19
click at [547, 60] on icon at bounding box center [548, 60] width 4 height 5
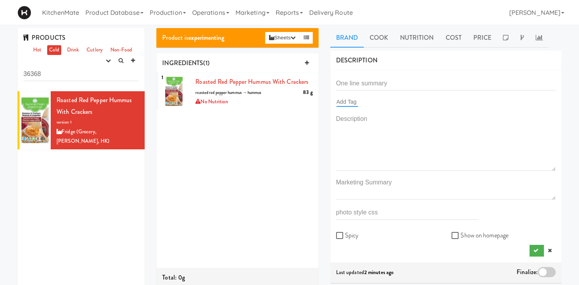
click at [347, 103] on input "text" at bounding box center [347, 102] width 21 height 10
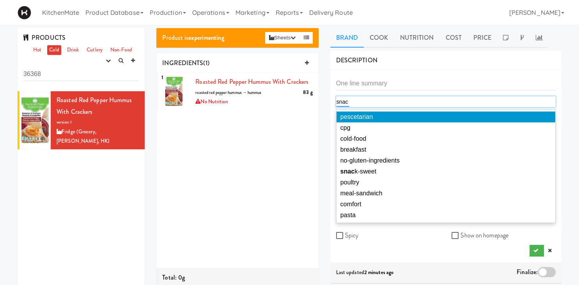
type input "snack"
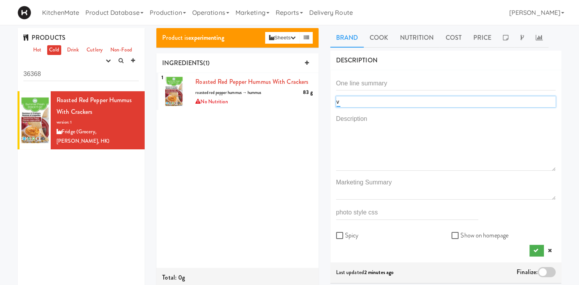
type input "ve"
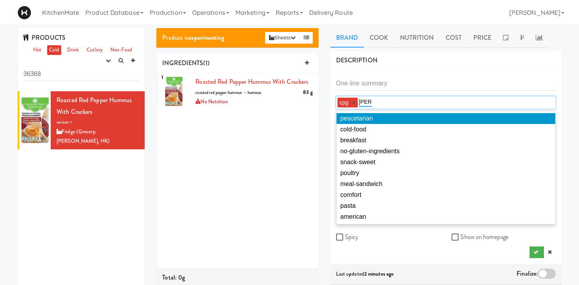
type input "vegan"
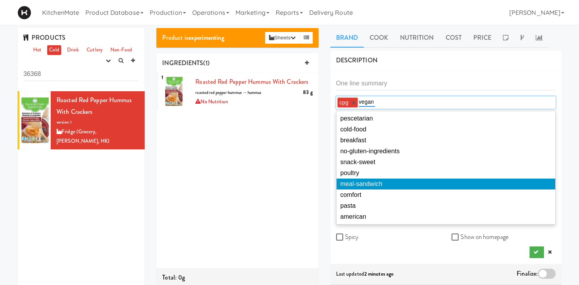
scroll to position [2, 0]
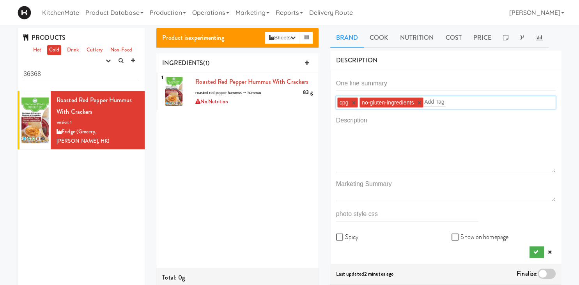
click at [420, 104] on link "×" at bounding box center [420, 102] width 4 height 7
click at [374, 99] on input "text" at bounding box center [369, 102] width 21 height 10
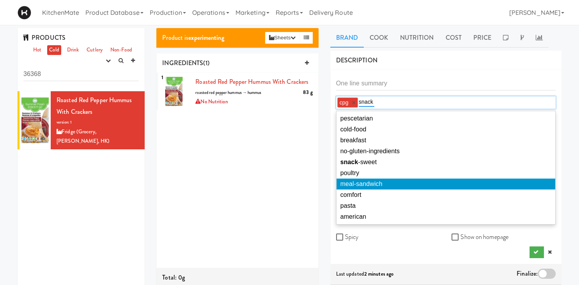
scroll to position [0, 0]
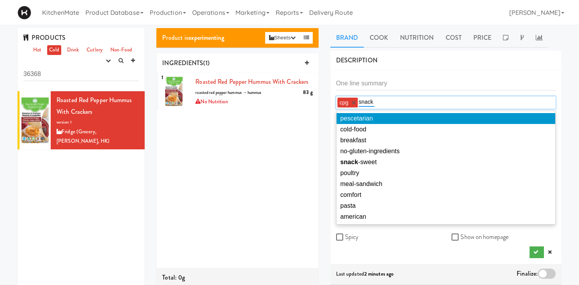
type input "snack"
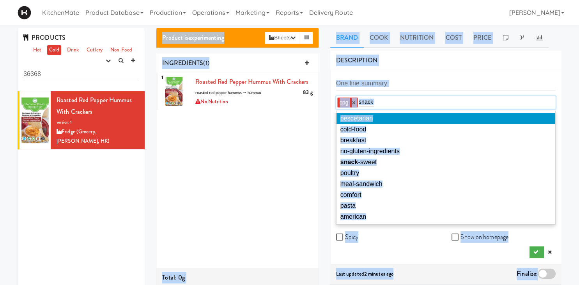
drag, startPoint x: 406, startPoint y: 97, endPoint x: 413, endPoint y: 77, distance: 20.5
click at [413, 96] on div "cpg × snack snack" at bounding box center [446, 102] width 220 height 12
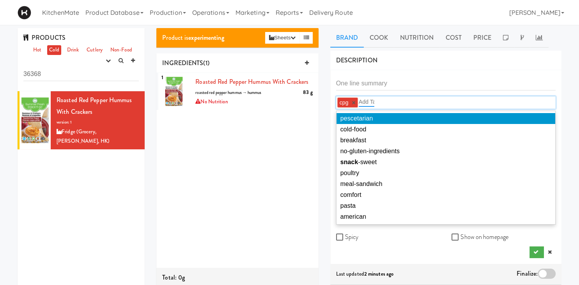
click at [407, 80] on input "text" at bounding box center [446, 83] width 220 height 14
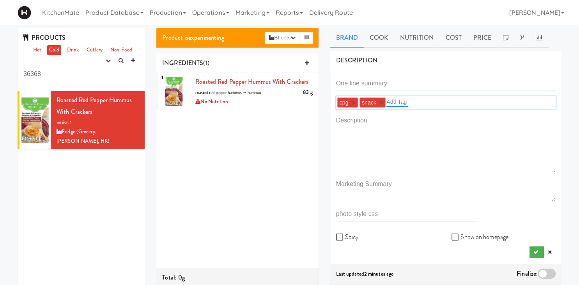
click at [401, 105] on input "text" at bounding box center [397, 102] width 21 height 10
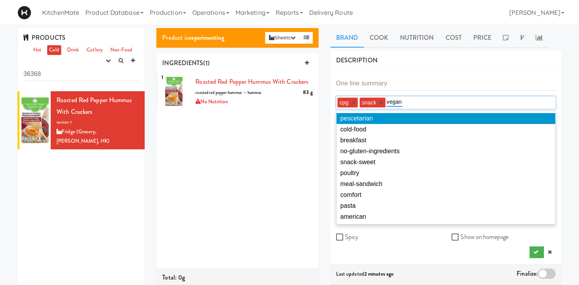
type input "vegan"
click at [433, 73] on div "cpg × snack × vegan pescetarian cold-food breakfast no-gluten-ingredients snack…" at bounding box center [445, 167] width 231 height 194
type input "kosher"
click at [469, 62] on div "DESCRIPTION Preview Page" at bounding box center [445, 61] width 231 height 20
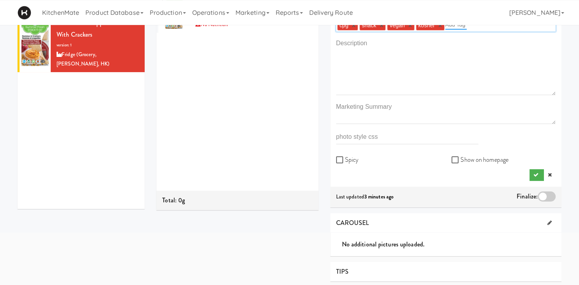
scroll to position [80, 0]
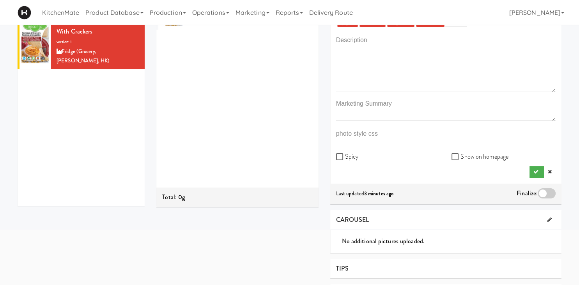
click at [548, 194] on div at bounding box center [547, 193] width 18 height 10
click at [0, 0] on input "checkbox" at bounding box center [0, 0] width 0 height 0
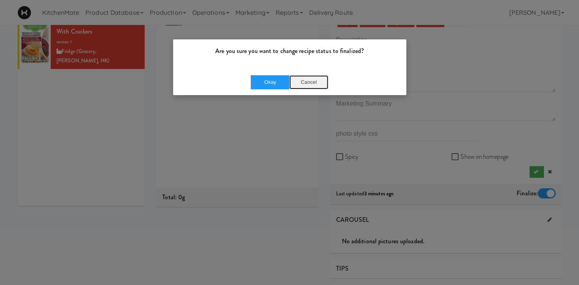
click at [316, 82] on button "Cancel" at bounding box center [308, 82] width 39 height 14
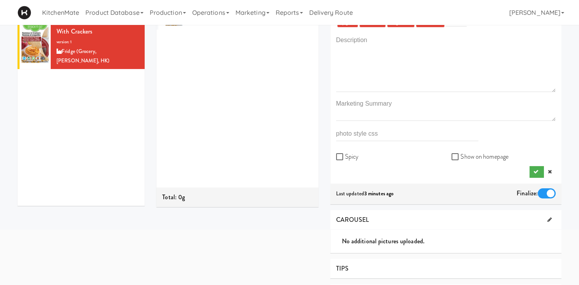
click at [546, 191] on div at bounding box center [547, 193] width 18 height 10
click at [0, 0] on input "checkbox" at bounding box center [0, 0] width 0 height 0
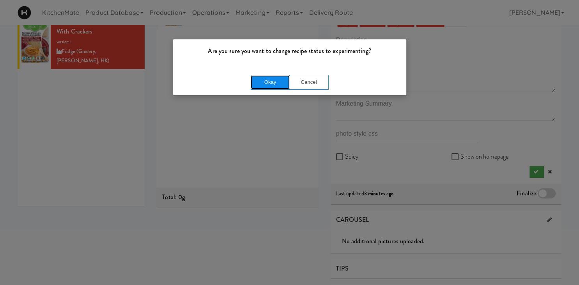
click at [257, 80] on button "Okay" at bounding box center [270, 82] width 39 height 14
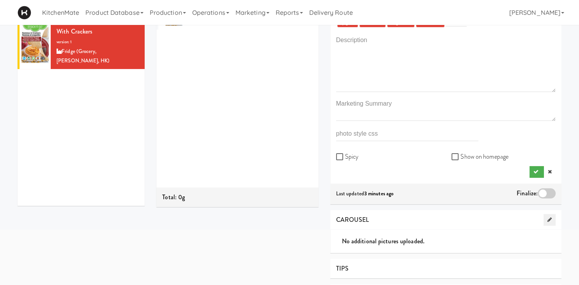
click at [555, 222] on link at bounding box center [550, 220] width 12 height 12
click at [375, 256] on button "Select Files" at bounding box center [362, 260] width 53 height 15
type input "C:\fakepath\Hummus-Red-Pepper-.jpg"
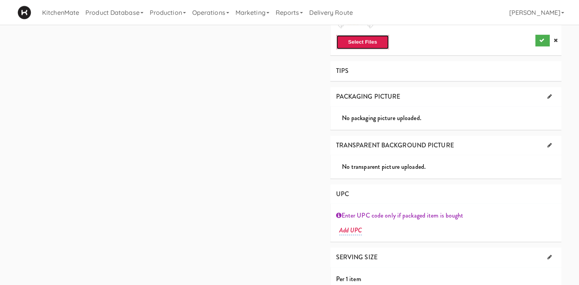
scroll to position [337, 0]
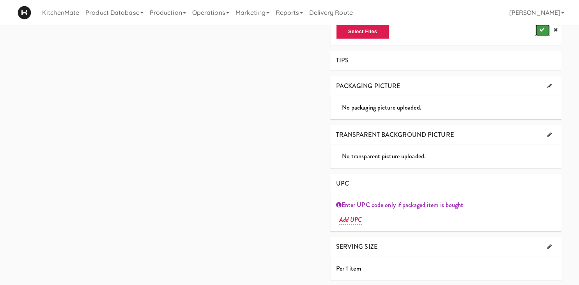
click at [539, 28] on icon "submit" at bounding box center [541, 29] width 5 height 5
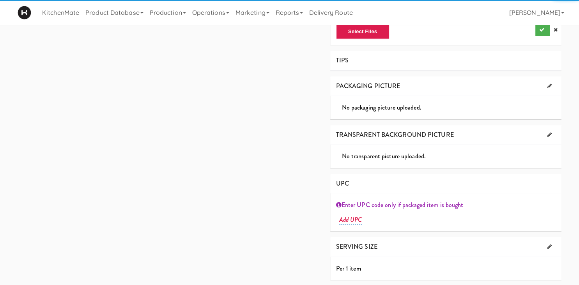
scroll to position [316, 0]
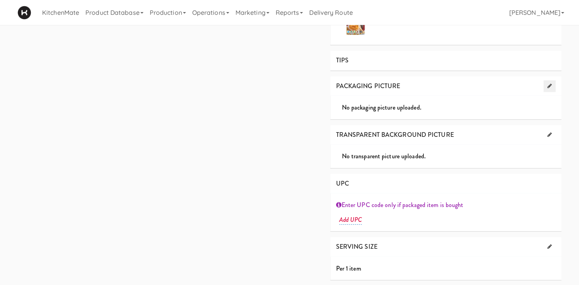
click at [551, 88] on icon at bounding box center [550, 85] width 4 height 5
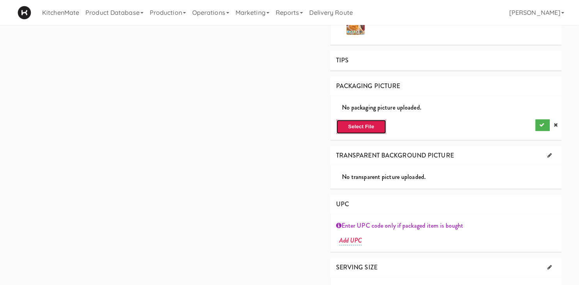
click at [378, 122] on button "Select File" at bounding box center [361, 126] width 50 height 15
type input "C:\fakepath\Hummus-Red-Pepper-.jpg"
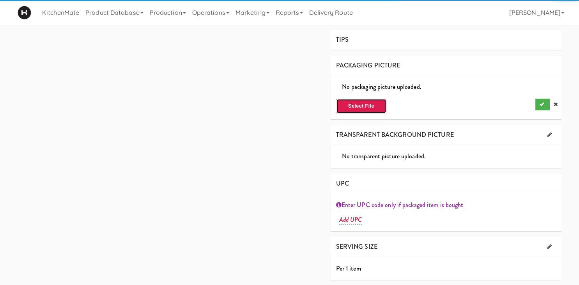
scroll to position [325, 0]
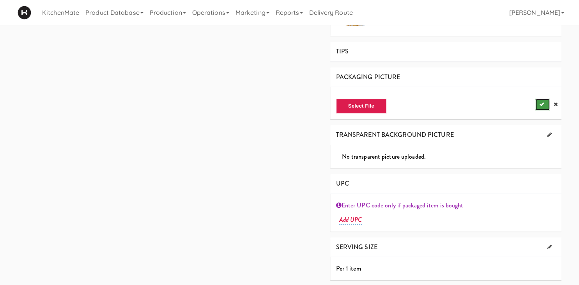
click at [537, 103] on button "submit" at bounding box center [543, 105] width 14 height 12
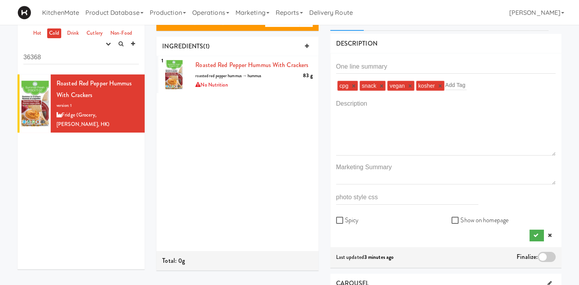
scroll to position [0, 0]
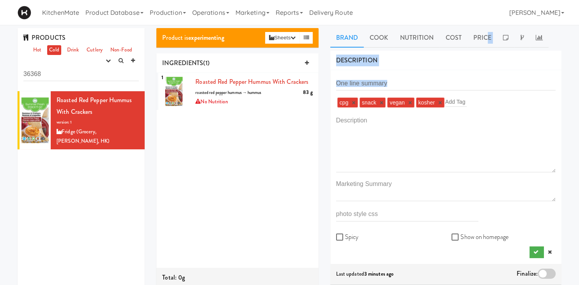
drag, startPoint x: 485, startPoint y: 36, endPoint x: 535, endPoint y: 101, distance: 82.1
click at [534, 246] on div "Show on homepage" at bounding box center [504, 237] width 116 height 20
click at [535, 249] on button "submit" at bounding box center [537, 252] width 14 height 12
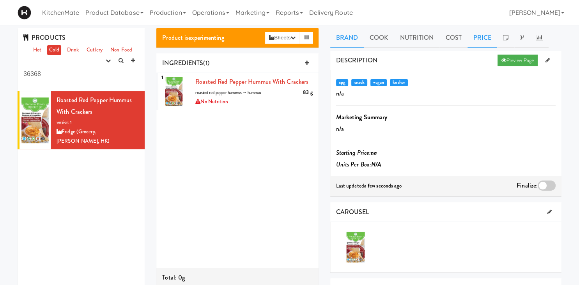
click at [488, 40] on link "Price" at bounding box center [483, 38] width 30 height 20
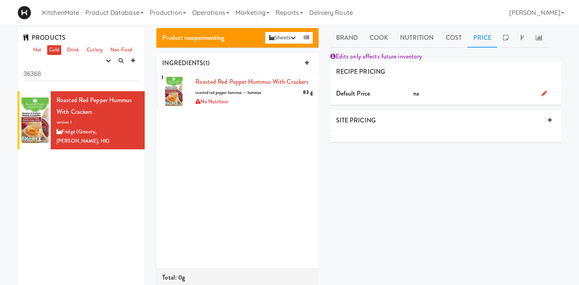
click at [542, 93] on icon at bounding box center [544, 93] width 5 height 6
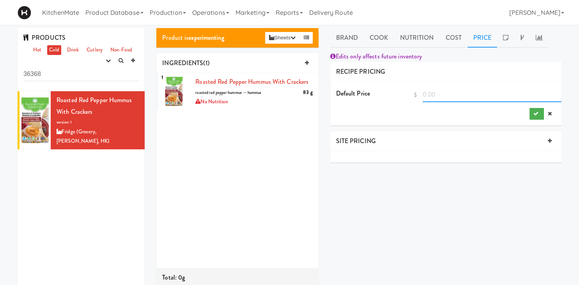
click at [518, 96] on input "number" at bounding box center [492, 95] width 139 height 14
type input "2.79"
click at [536, 113] on icon "submit" at bounding box center [536, 113] width 5 height 5
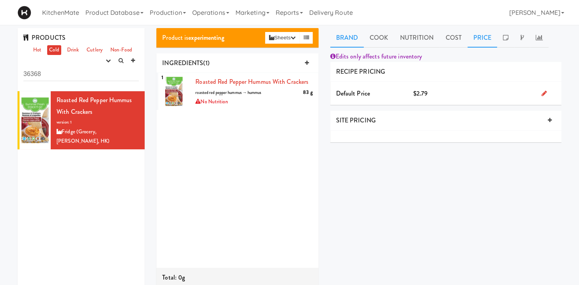
click at [338, 37] on link "Brand" at bounding box center [347, 38] width 34 height 20
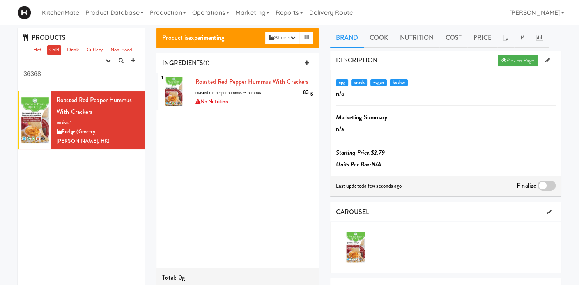
click at [550, 183] on div at bounding box center [547, 186] width 18 height 10
click at [0, 0] on input "checkbox" at bounding box center [0, 0] width 0 height 0
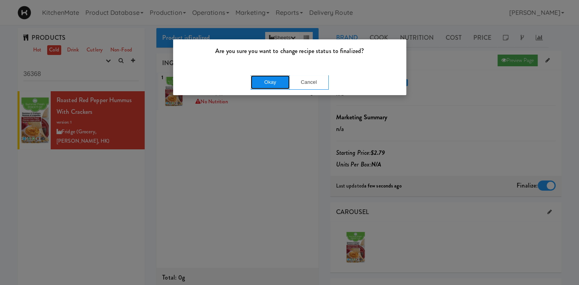
click at [262, 83] on button "Okay" at bounding box center [270, 82] width 39 height 14
